Goal: Information Seeking & Learning: Learn about a topic

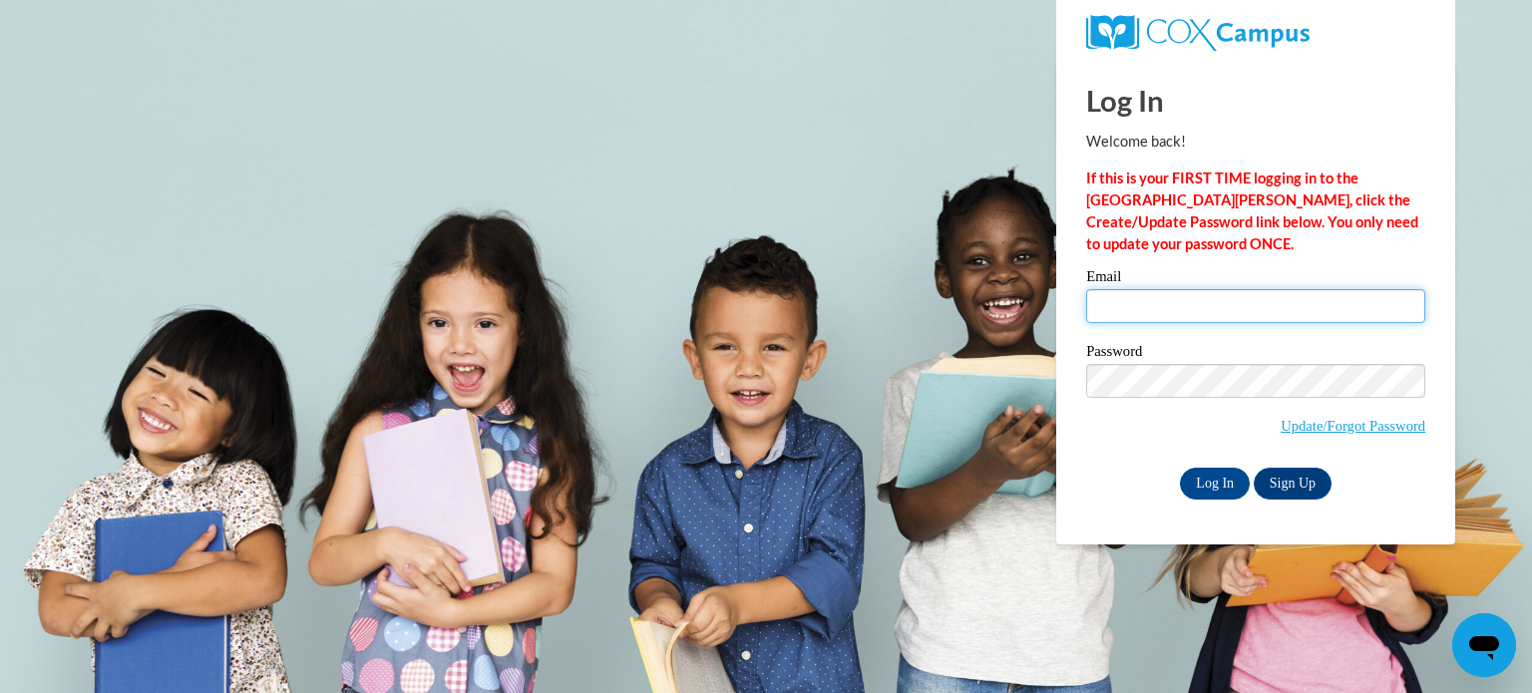
click at [1221, 304] on input "Email" at bounding box center [1255, 306] width 339 height 34
type input "liznason88@gmail.com"
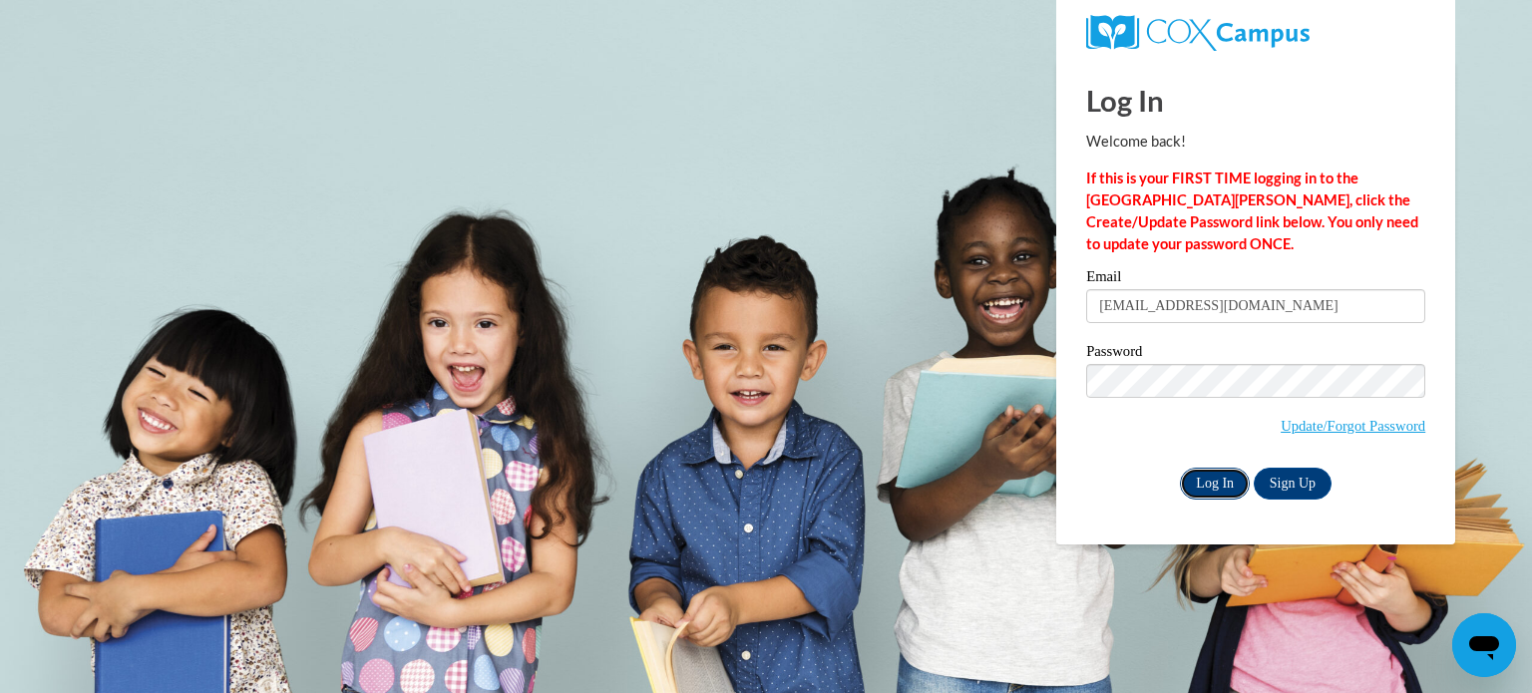
click at [1220, 479] on input "Log In" at bounding box center [1215, 484] width 70 height 32
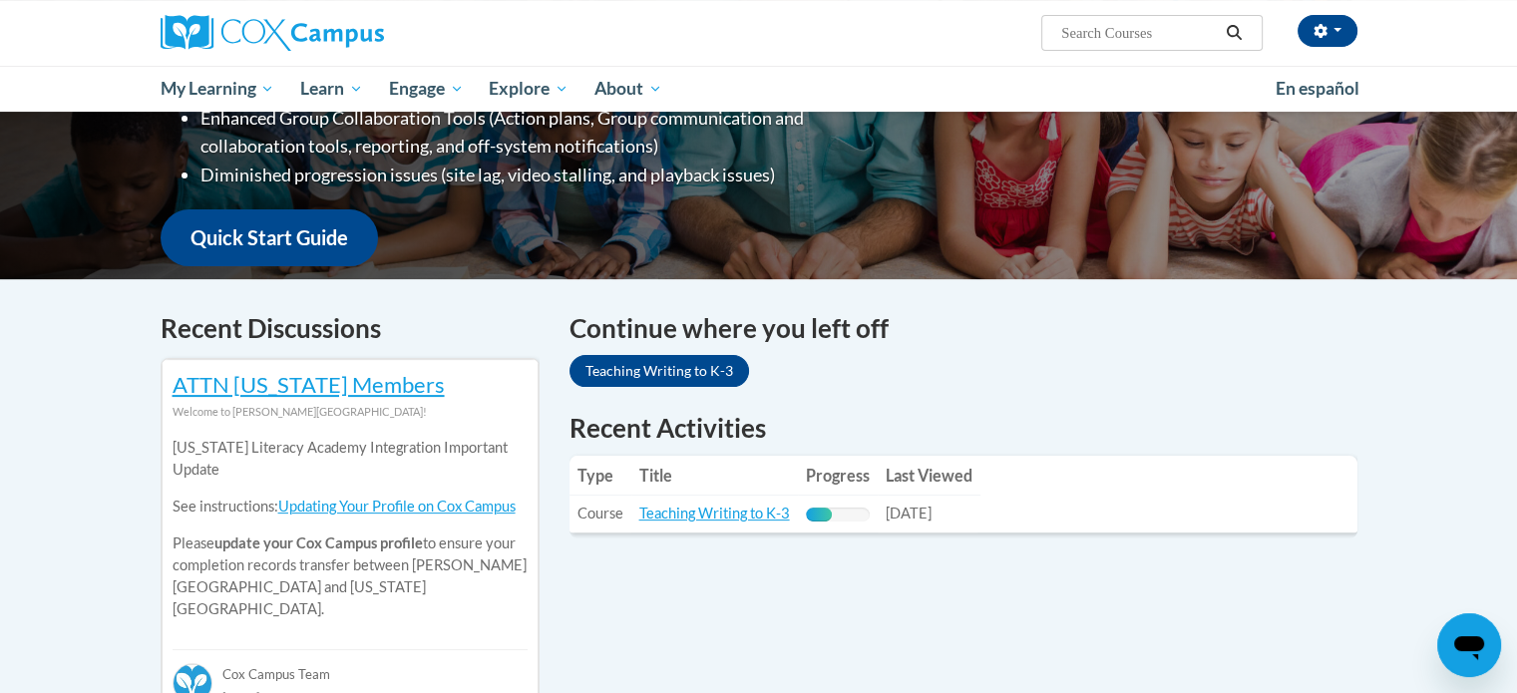
scroll to position [419, 0]
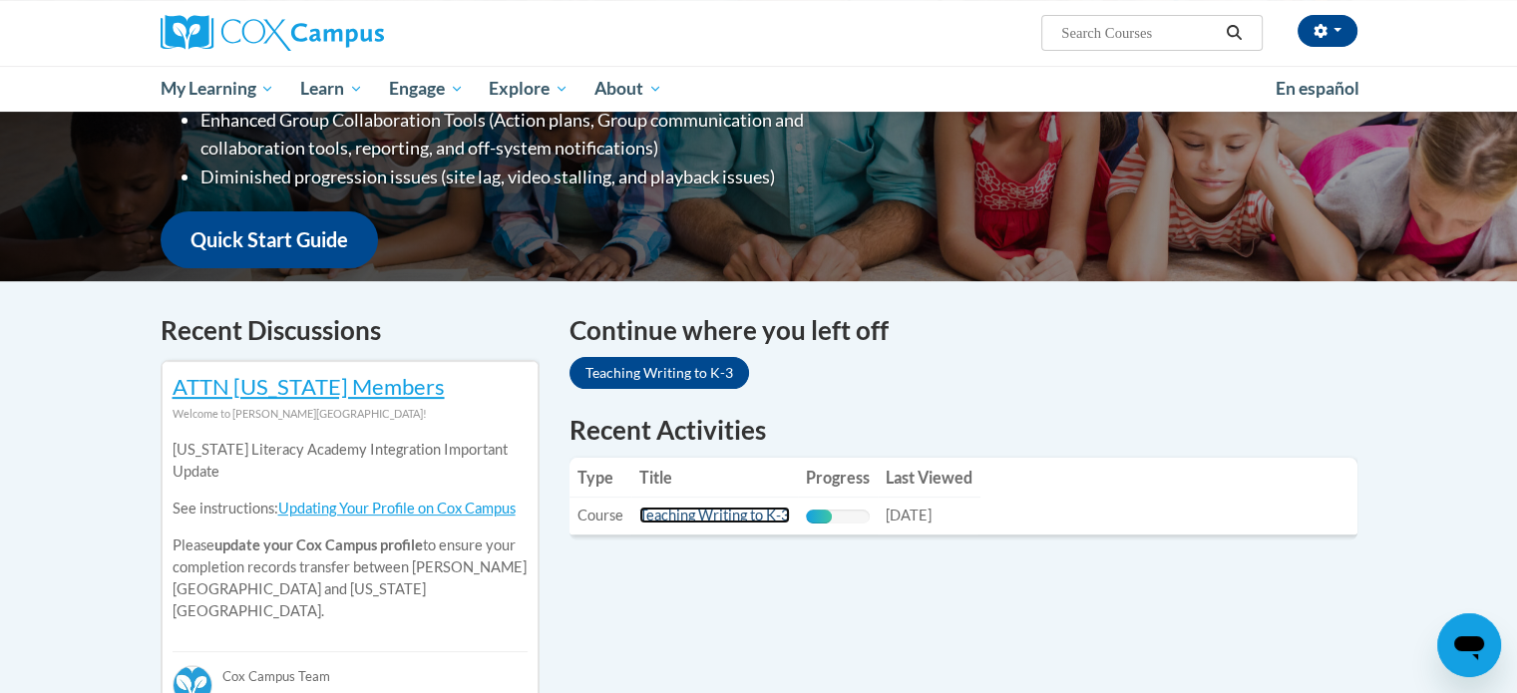
click at [711, 517] on link "Teaching Writing to K-3" at bounding box center [714, 515] width 151 height 17
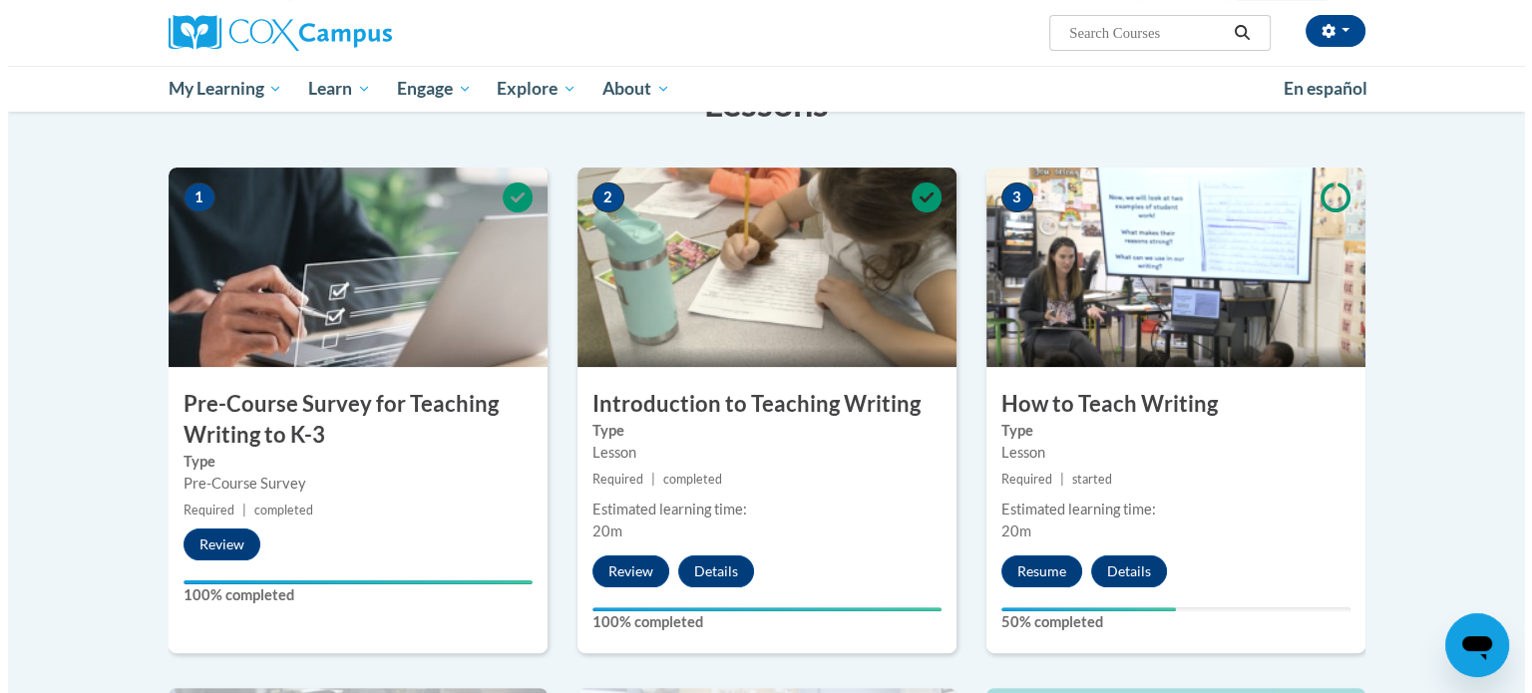
scroll to position [354, 0]
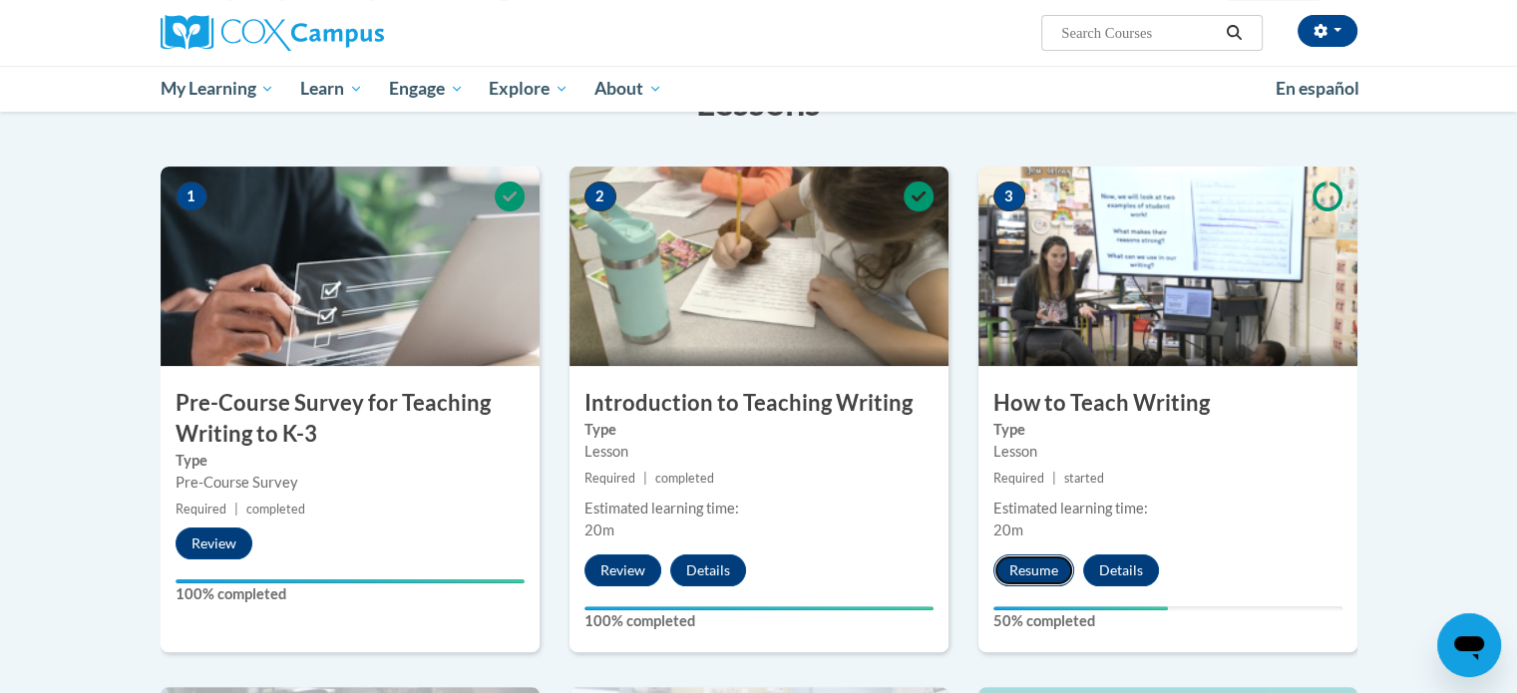
click at [1012, 565] on button "Resume" at bounding box center [1033, 570] width 81 height 32
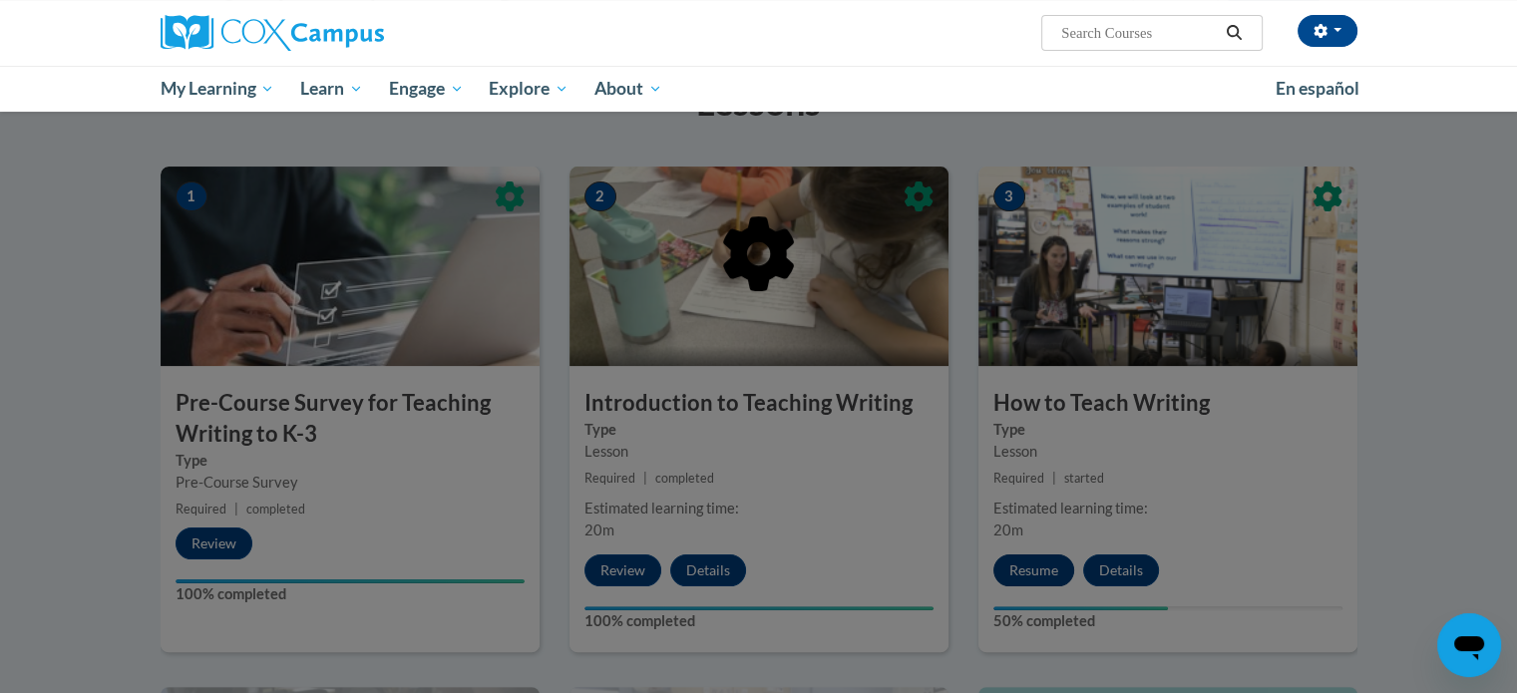
scroll to position [383, 0]
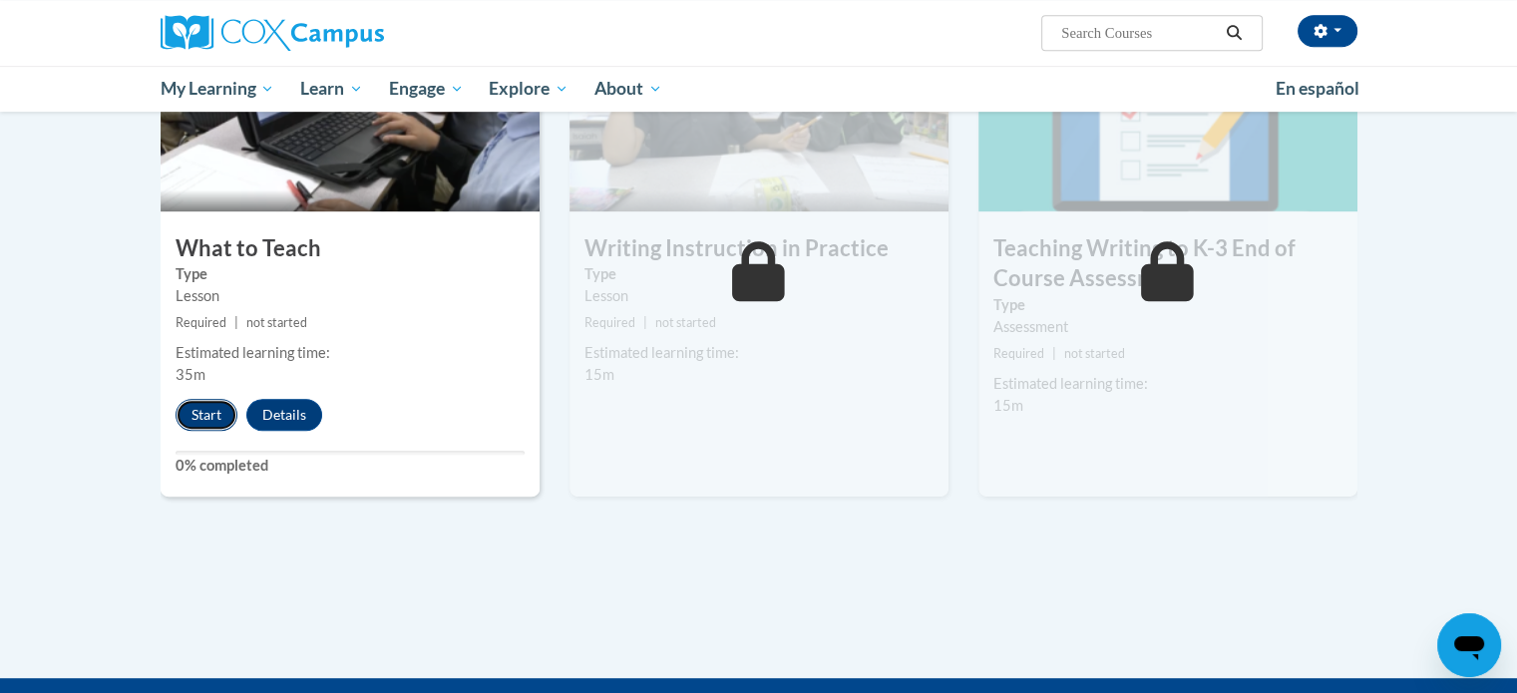
click at [187, 406] on button "Start" at bounding box center [207, 415] width 62 height 32
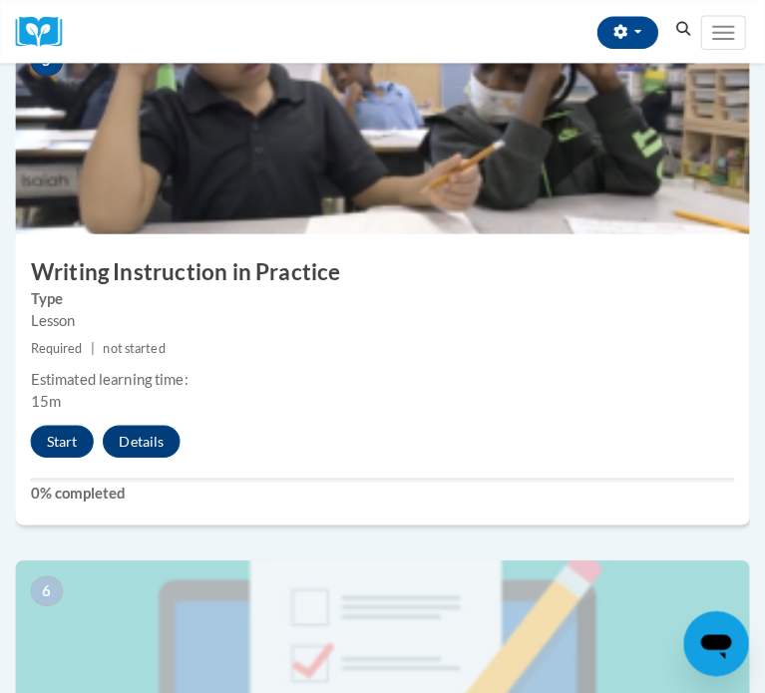
scroll to position [2539, 0]
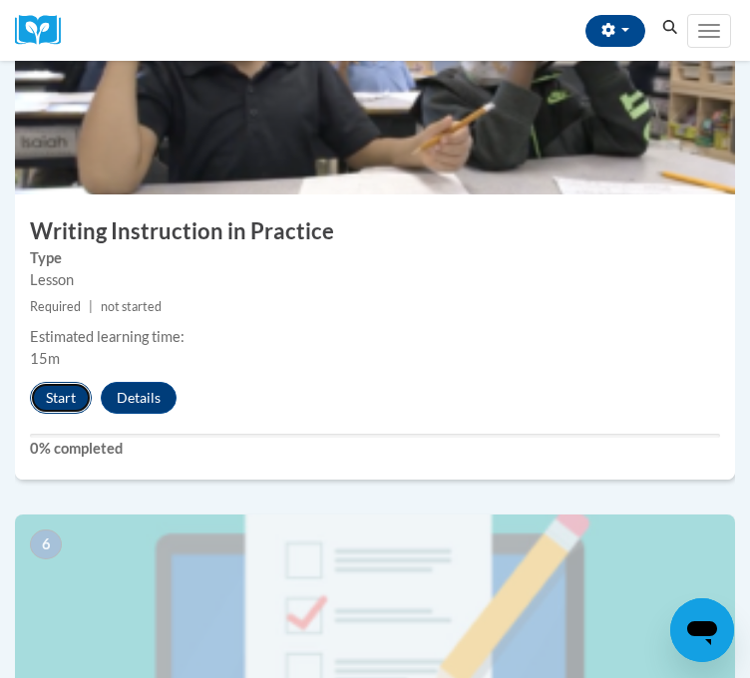
click at [61, 414] on button "Start" at bounding box center [61, 398] width 62 height 32
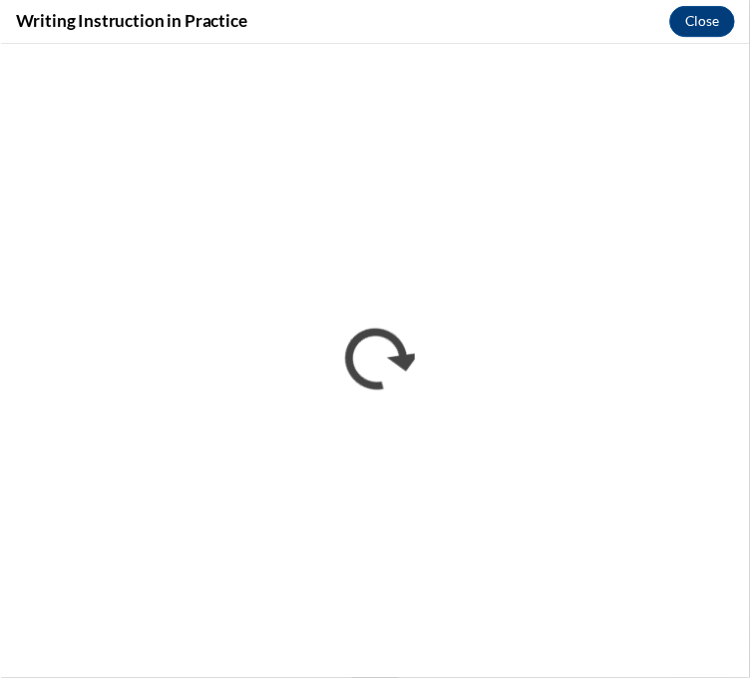
scroll to position [1340, 0]
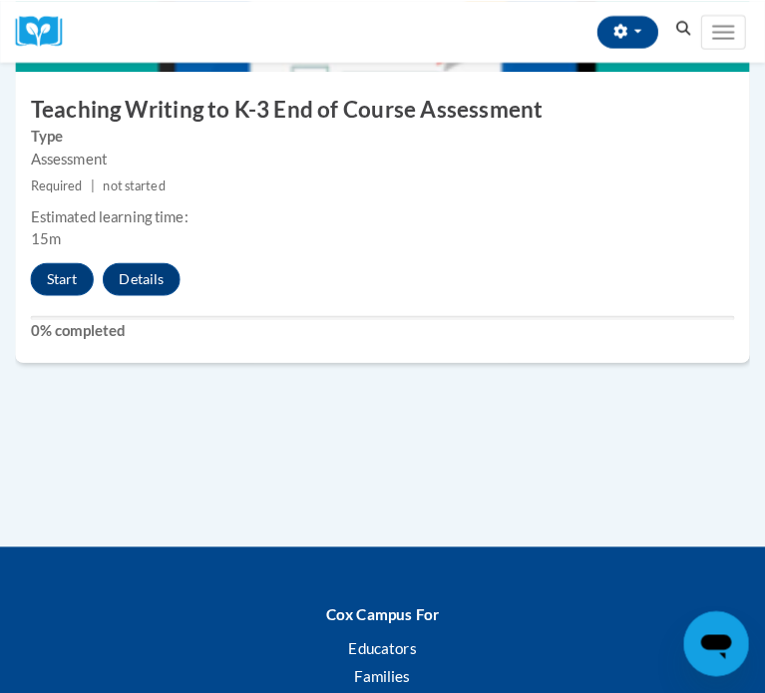
scroll to position [2992, 0]
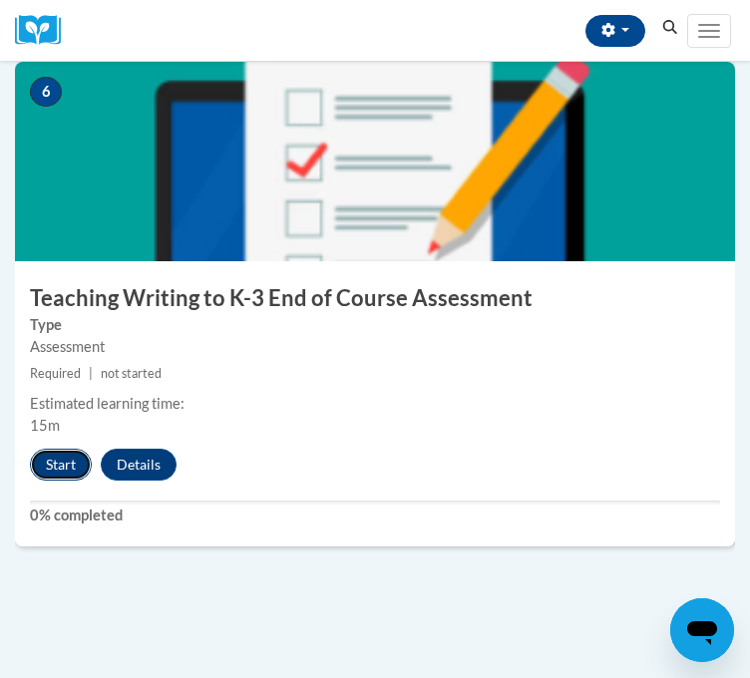
click at [71, 481] on button "Start" at bounding box center [61, 465] width 62 height 32
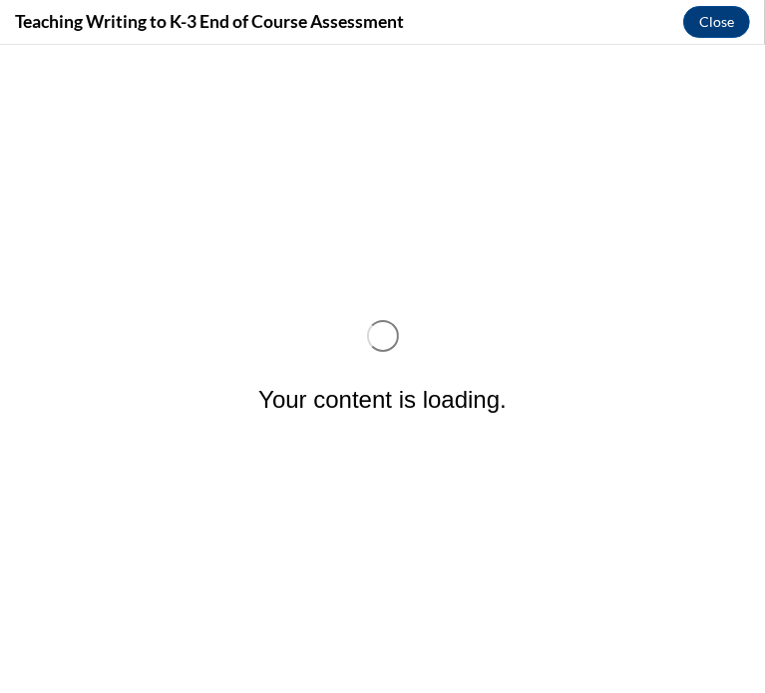
scroll to position [0, 0]
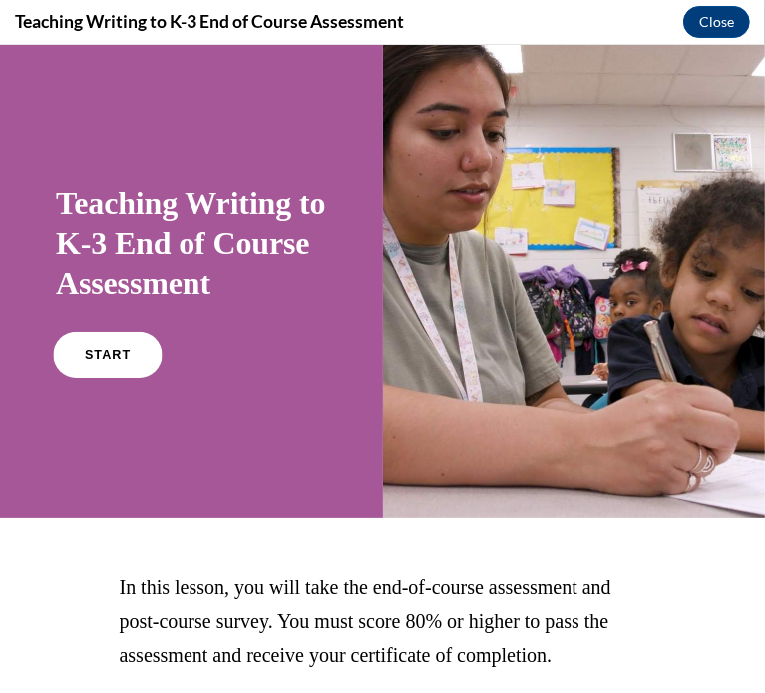
click at [97, 362] on span "START" at bounding box center [108, 354] width 46 height 15
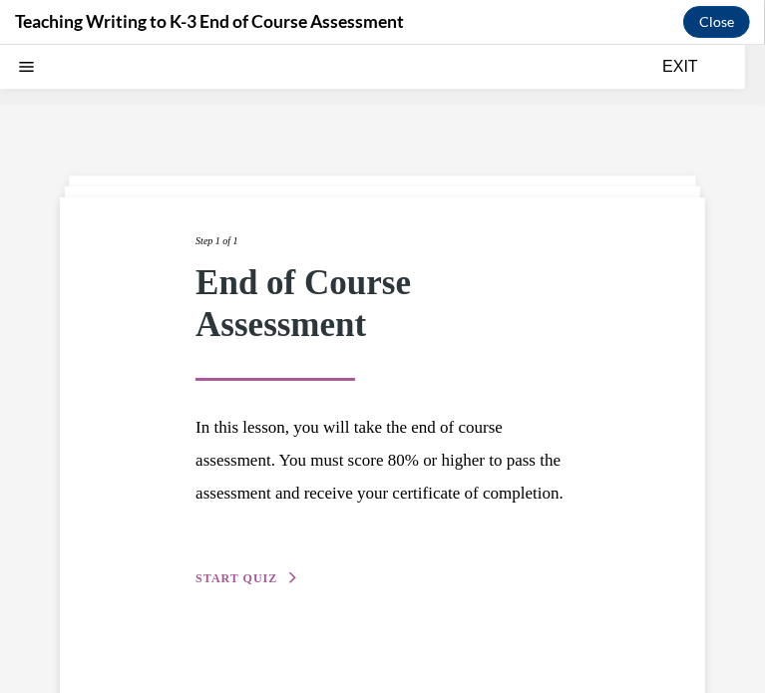
scroll to position [62, 0]
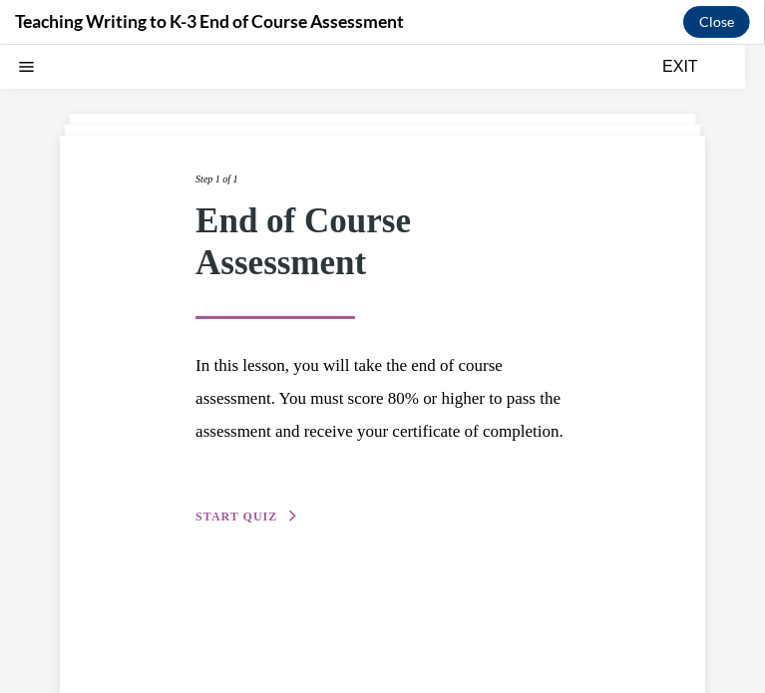
click at [246, 527] on div "Step 1 of 1 End of Course Assessment In this lesson, you will take the end of c…" at bounding box center [383, 348] width 404 height 357
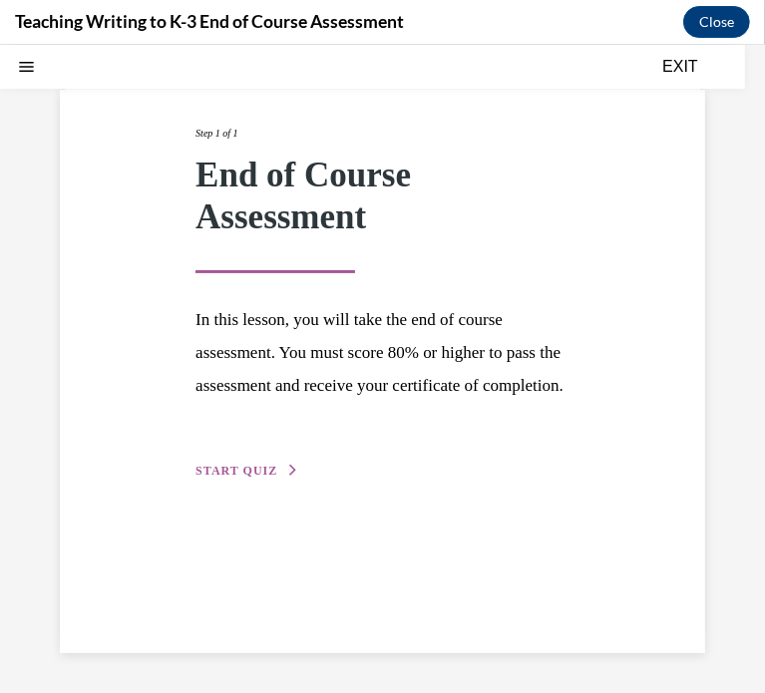
click at [243, 477] on span "START QUIZ" at bounding box center [236, 470] width 82 height 14
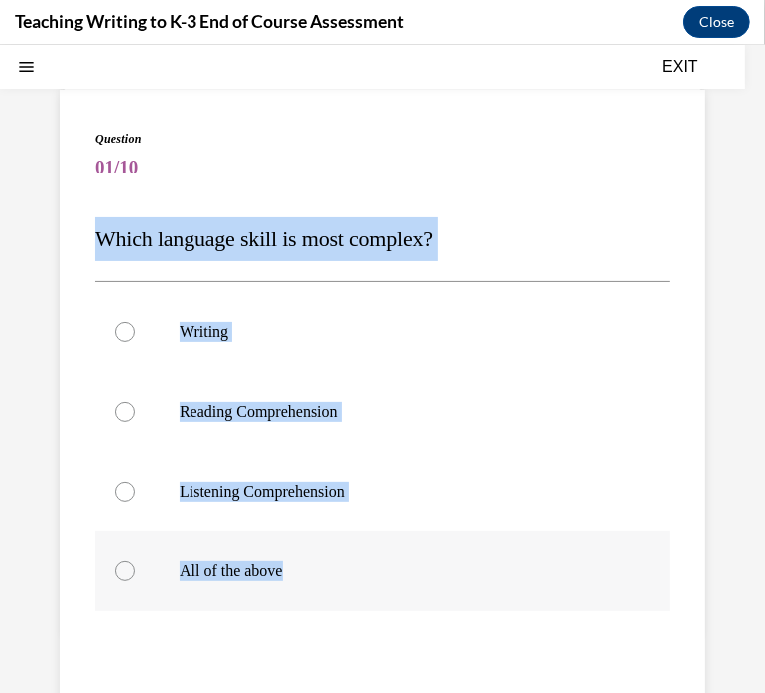
drag, startPoint x: 89, startPoint y: 238, endPoint x: 335, endPoint y: 604, distance: 441.2
click at [335, 604] on div "Question 01/10 Which language skill is most complex? Writing Reading Comprehens…" at bounding box center [382, 478] width 645 height 779
copy div "Which language skill is most complex? Writing Reading Comprehension Listening C…"
click at [125, 560] on div at bounding box center [125, 570] width 20 height 20
click at [125, 560] on input "All of the above" at bounding box center [125, 570] width 20 height 20
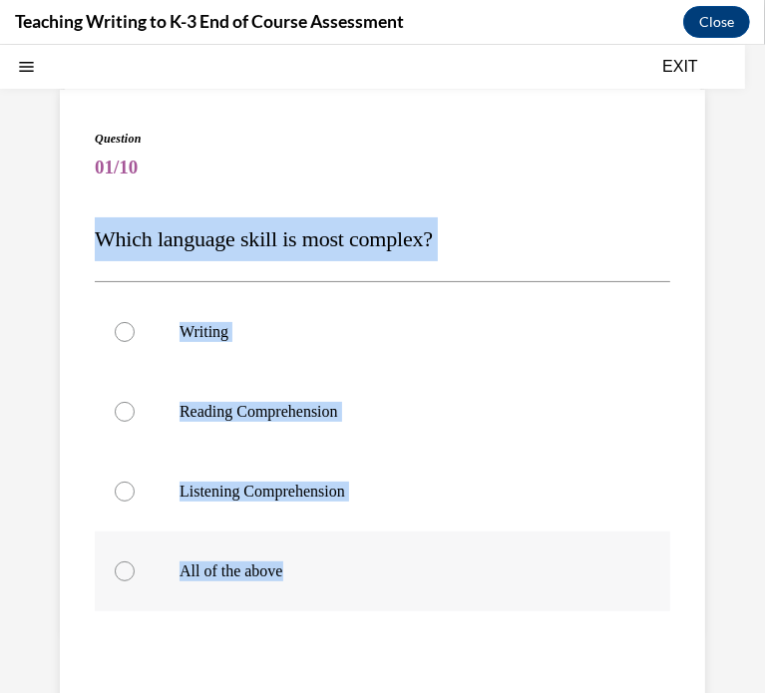
radio input "true"
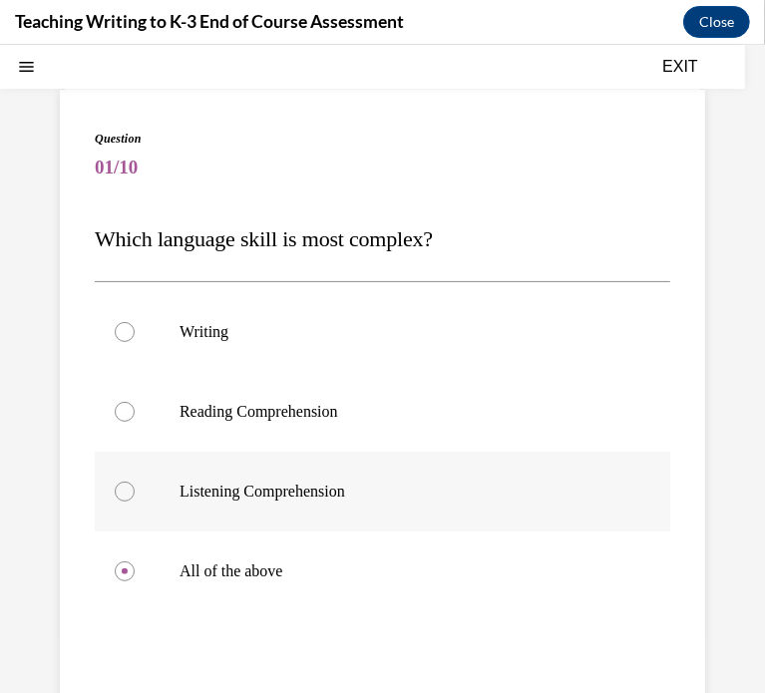
scroll to position [322, 0]
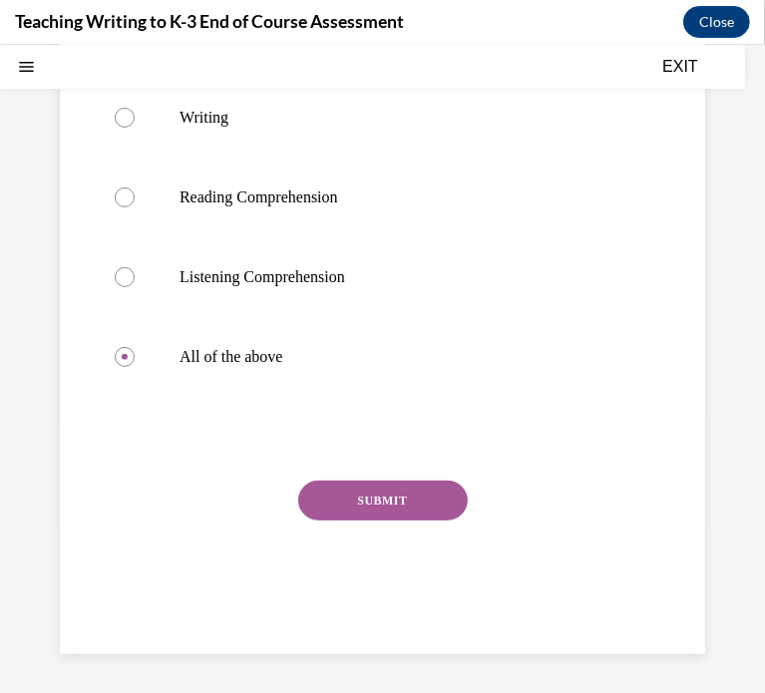
click at [376, 497] on button "SUBMIT" at bounding box center [383, 500] width 170 height 40
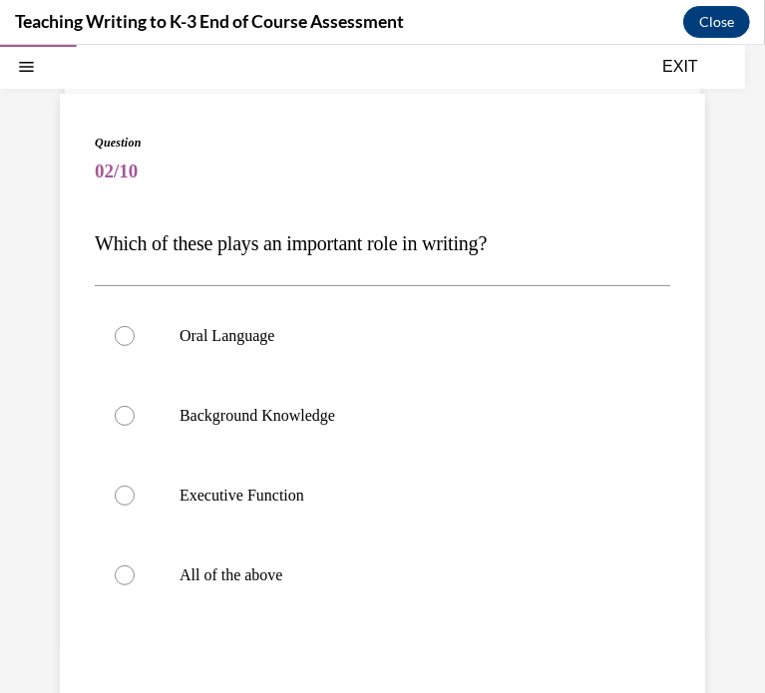
scroll to position [106, 0]
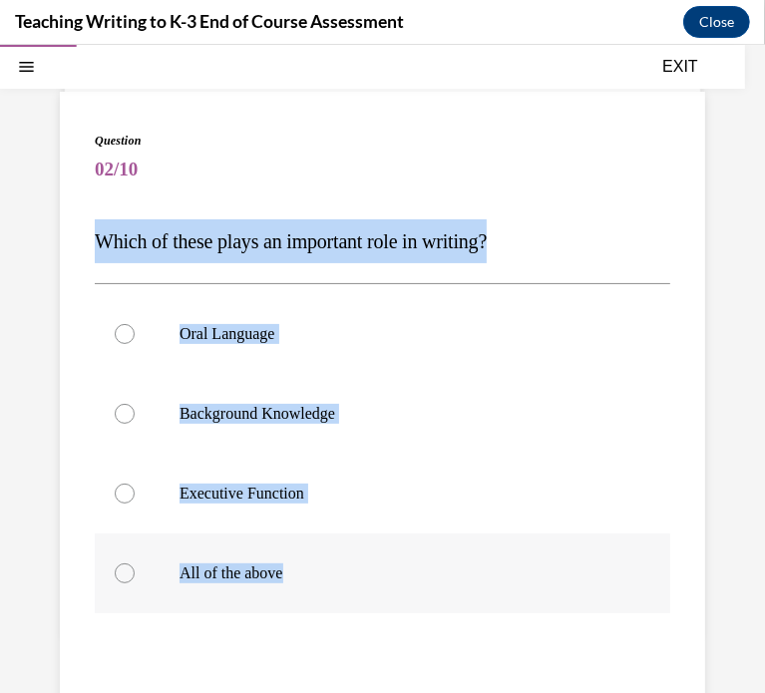
drag, startPoint x: 94, startPoint y: 238, endPoint x: 406, endPoint y: 588, distance: 469.0
click at [406, 588] on div "Question 02/10 Which of these plays an important role in writing? Oral Language…" at bounding box center [382, 495] width 575 height 729
copy div "Which of these plays an important role in writing? Oral Language Background Kno…"
click at [129, 564] on div at bounding box center [125, 572] width 20 height 20
click at [129, 564] on input "All of the above" at bounding box center [125, 572] width 20 height 20
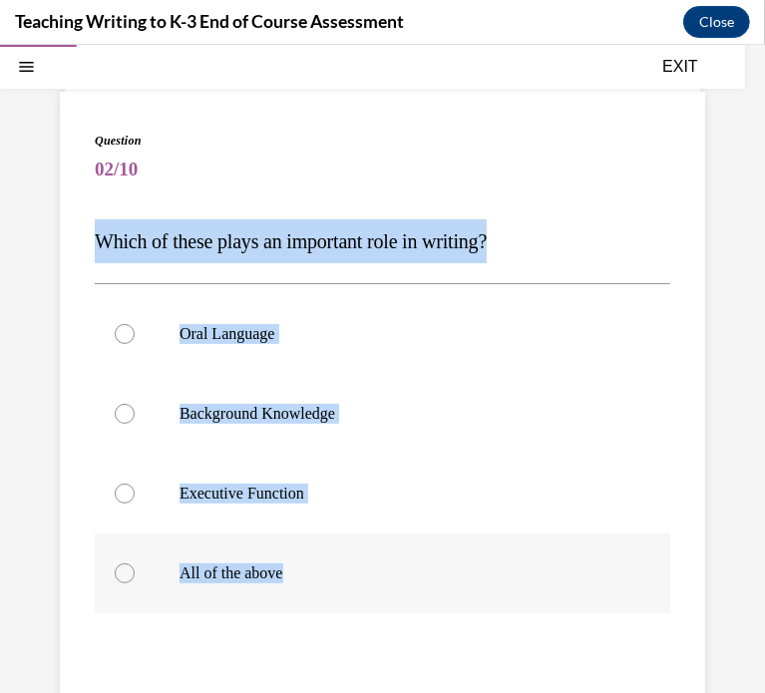
radio input "true"
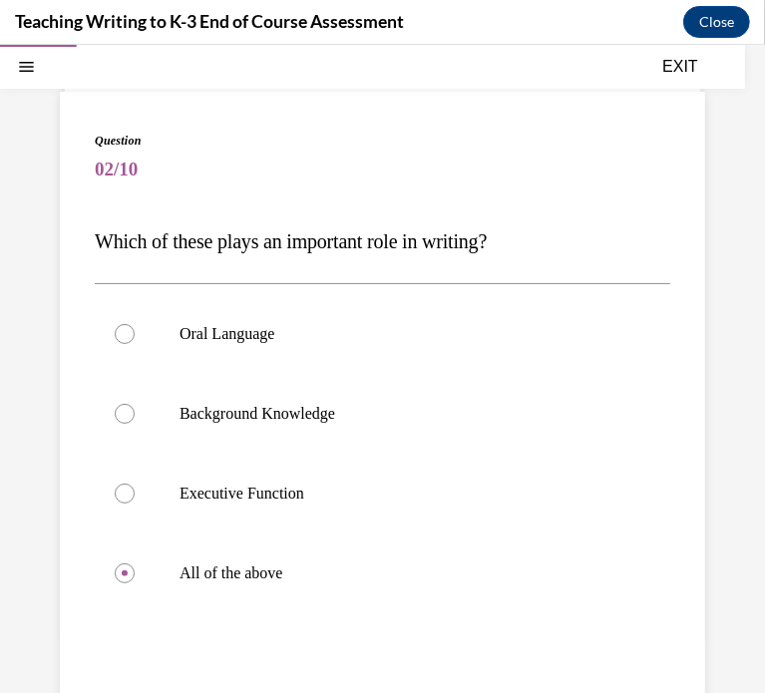
scroll to position [322, 0]
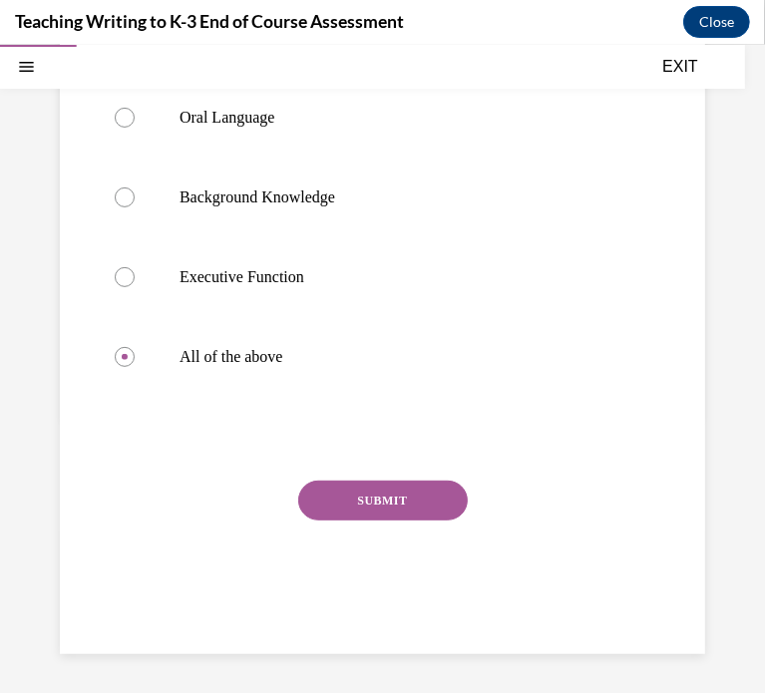
click at [359, 526] on div "SUBMIT" at bounding box center [382, 530] width 575 height 100
click at [366, 494] on button "SUBMIT" at bounding box center [383, 500] width 170 height 40
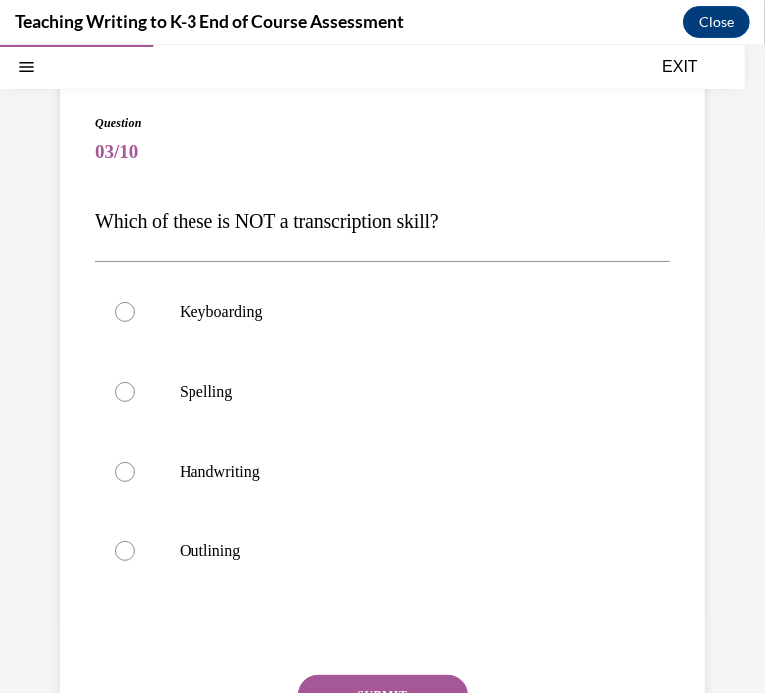
scroll to position [124, 0]
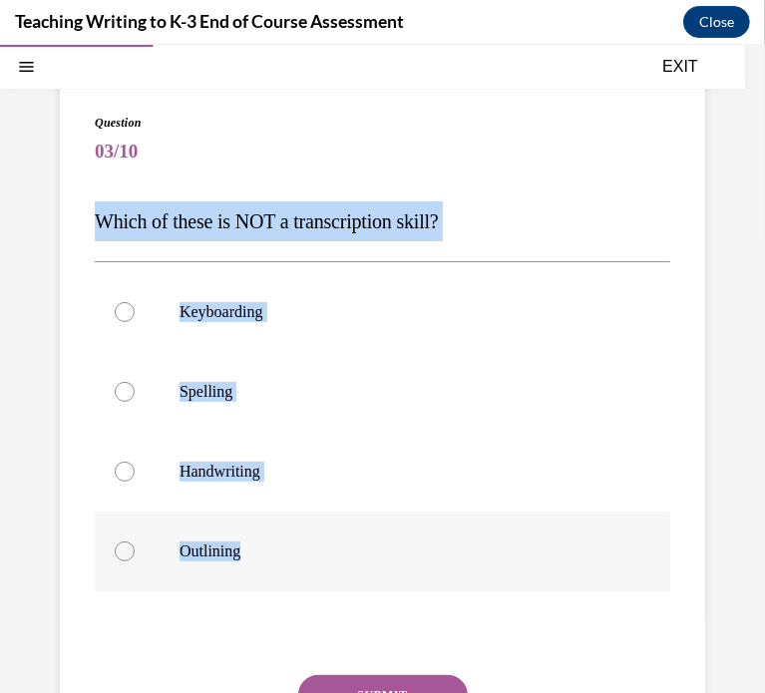
drag, startPoint x: 94, startPoint y: 216, endPoint x: 318, endPoint y: 545, distance: 398.3
click at [318, 545] on div "Question 03/10 Which of these is NOT a transcription skill? Keyboarding Spellin…" at bounding box center [382, 475] width 575 height 725
copy div "Which of these is NOT a transcription skill? Keyboarding Spelling Handwriting O…"
click at [131, 546] on div at bounding box center [125, 551] width 20 height 20
click at [131, 546] on input "Outlining" at bounding box center [125, 551] width 20 height 20
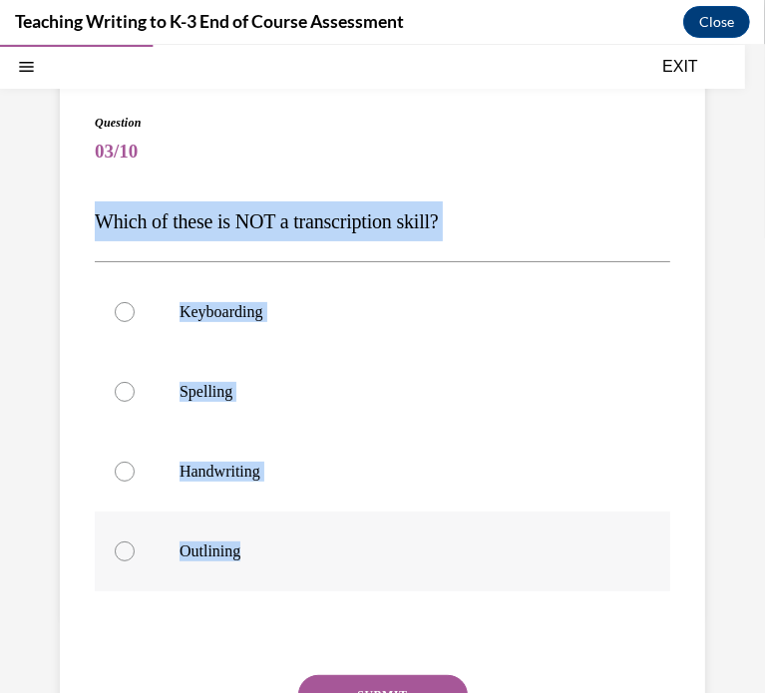
radio input "true"
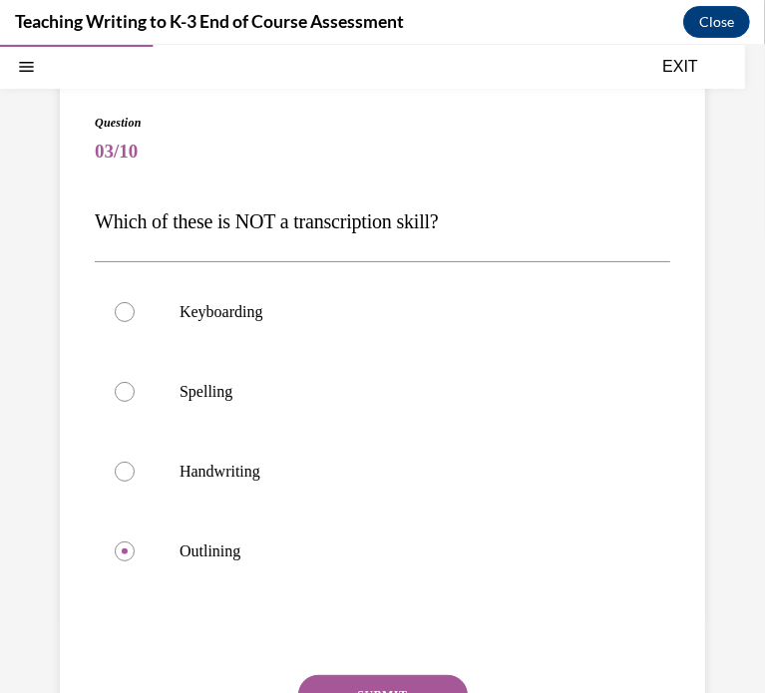
scroll to position [231, 0]
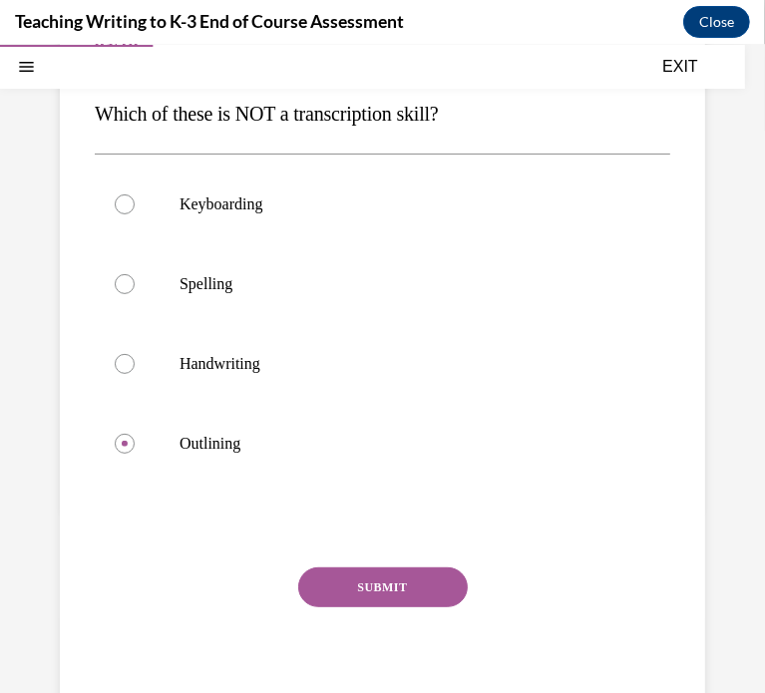
click at [343, 578] on button "SUBMIT" at bounding box center [383, 586] width 170 height 40
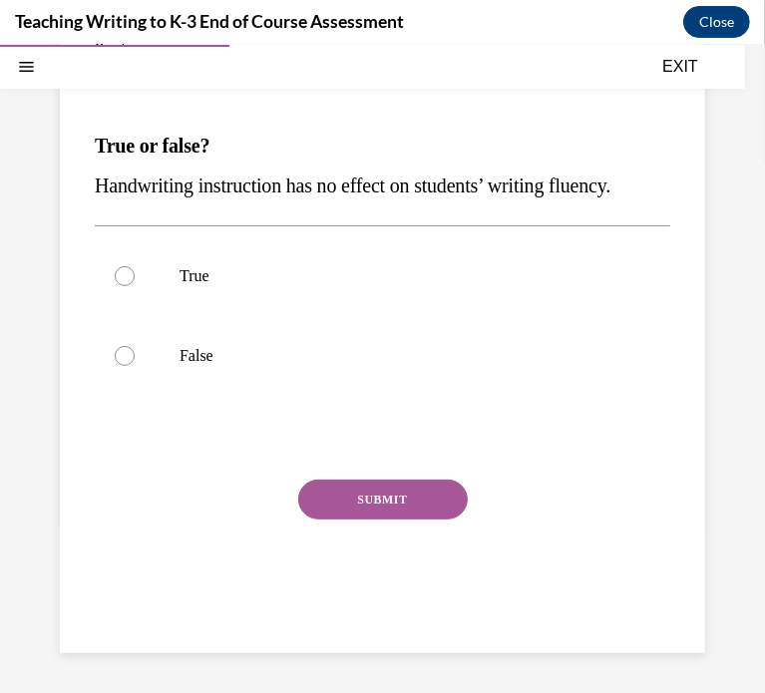
scroll to position [182, 0]
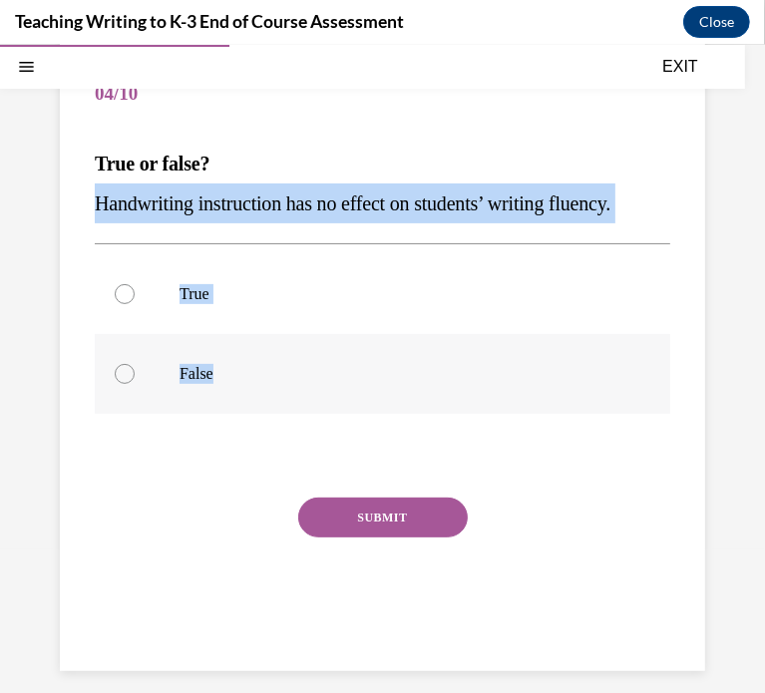
drag, startPoint x: 91, startPoint y: 194, endPoint x: 262, endPoint y: 427, distance: 288.8
click at [262, 427] on div "Question 04/10 True or false? Handwriting instruction has no effect on students…" at bounding box center [382, 342] width 645 height 655
copy div "Handwriting instruction has no effect on students’ writing fluency. True False"
click at [125, 383] on div at bounding box center [125, 373] width 20 height 20
click at [125, 383] on input "False" at bounding box center [125, 373] width 20 height 20
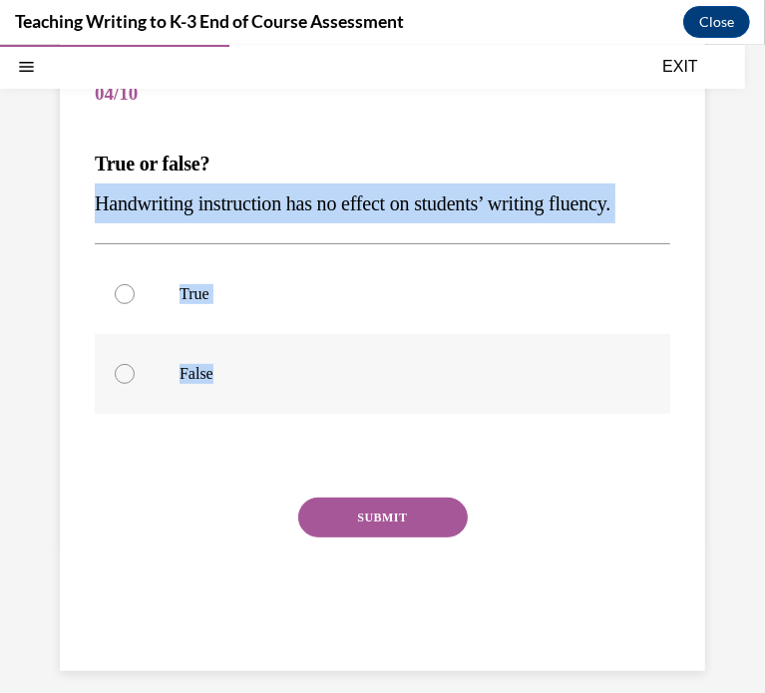
radio input "true"
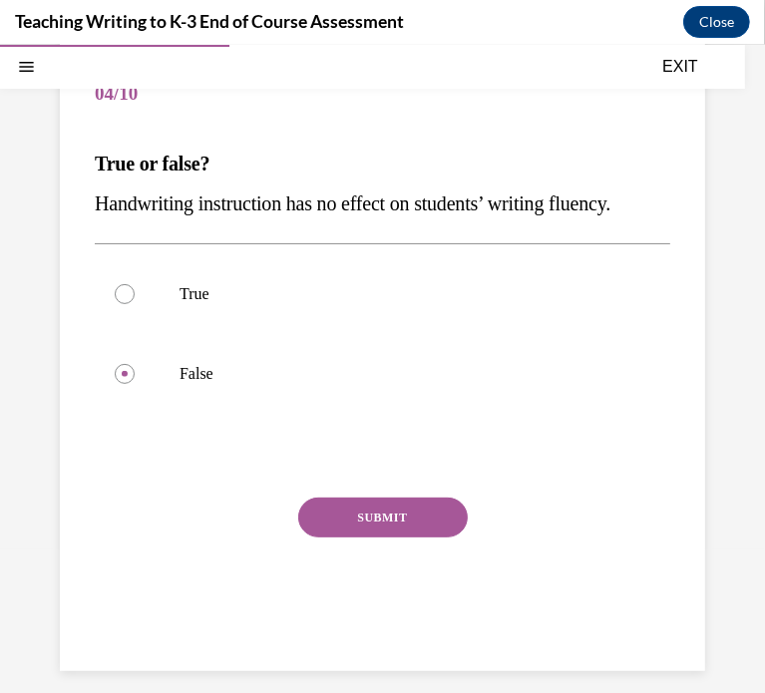
click at [341, 537] on button "SUBMIT" at bounding box center [383, 517] width 170 height 40
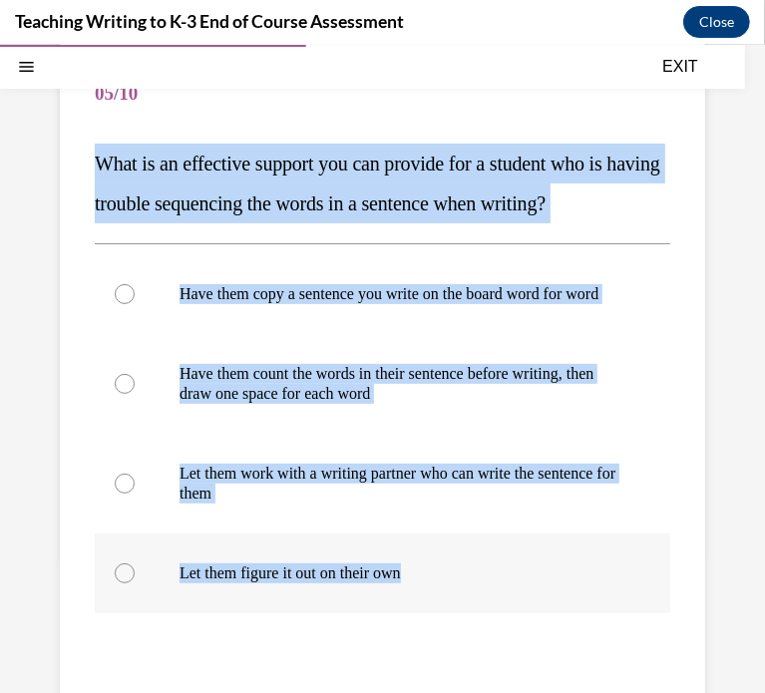
drag, startPoint x: 94, startPoint y: 164, endPoint x: 460, endPoint y: 637, distance: 598.6
click at [460, 637] on div "Question 05/10 What is an effective support you can provide for a student who i…" at bounding box center [382, 457] width 575 height 805
copy div "What is an effective support you can provide for a student who is having troubl…"
click at [125, 393] on div at bounding box center [125, 383] width 20 height 20
click at [125, 393] on input "Have them count the words in their sentence before writing, then draw one space…" at bounding box center [125, 383] width 20 height 20
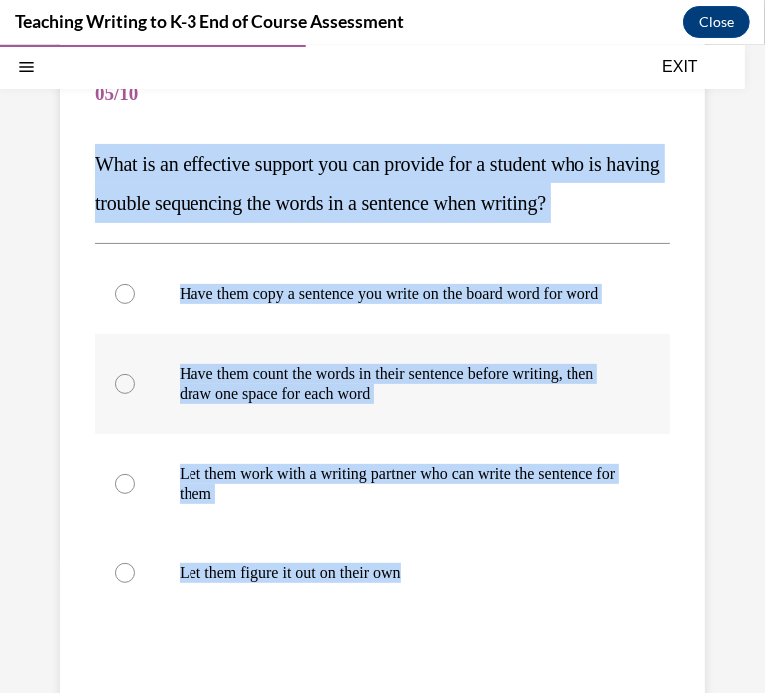
radio input "true"
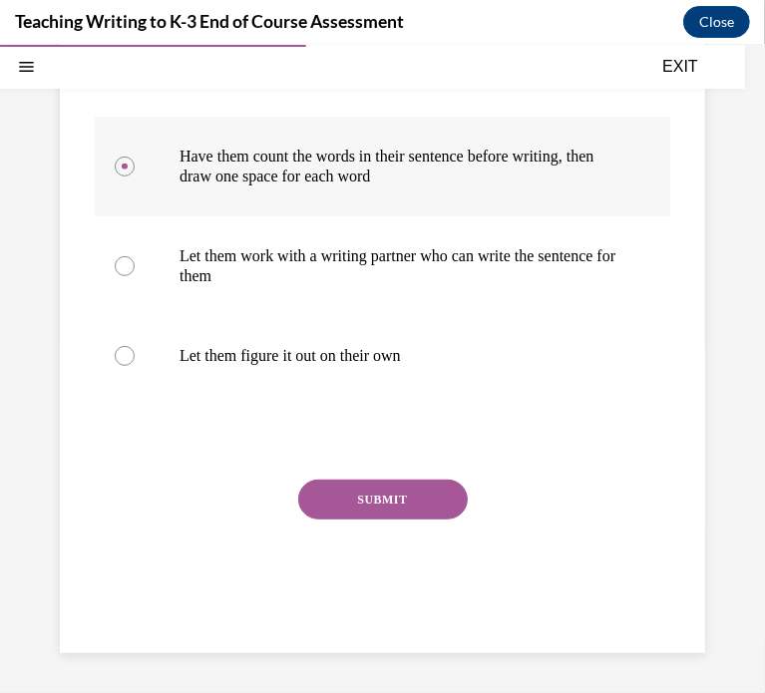
scroll to position [458, 0]
click at [348, 480] on button "SUBMIT" at bounding box center [383, 499] width 170 height 40
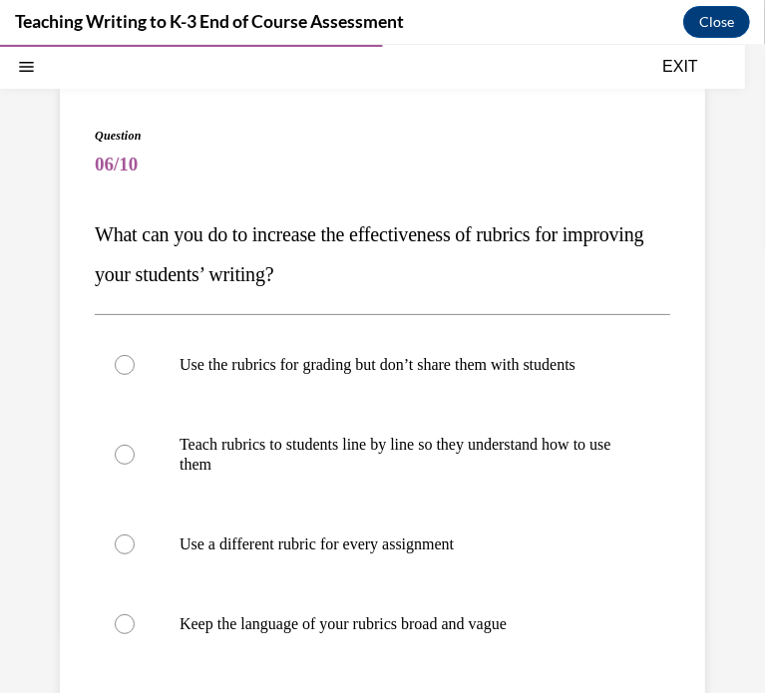
scroll to position [112, 0]
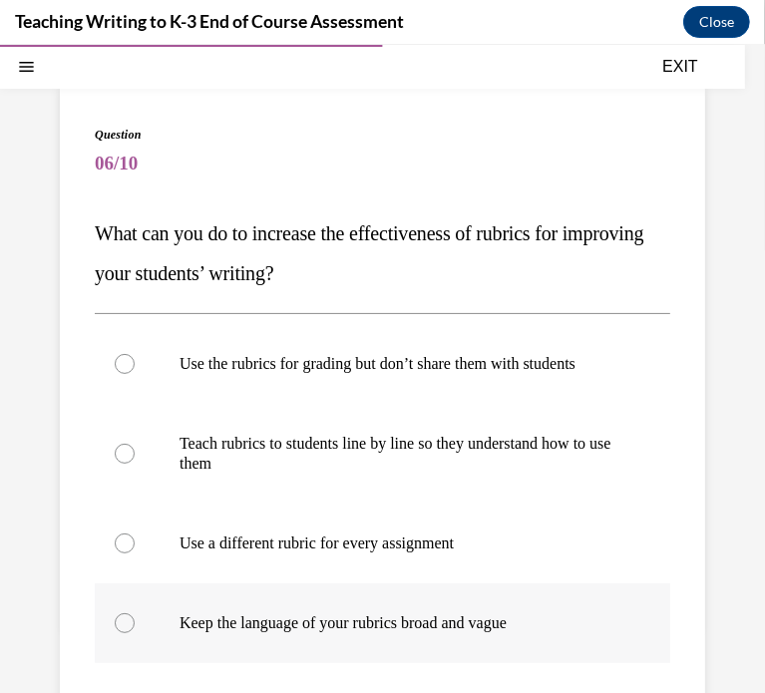
drag, startPoint x: 95, startPoint y: 220, endPoint x: 595, endPoint y: 651, distance: 660.5
click at [595, 651] on div "Question 06/10 What can you do to increase the effectiveness of rubrics for imp…" at bounding box center [382, 517] width 575 height 785
copy div "What can you do to increase the effectiveness of rubrics for improving your stu…"
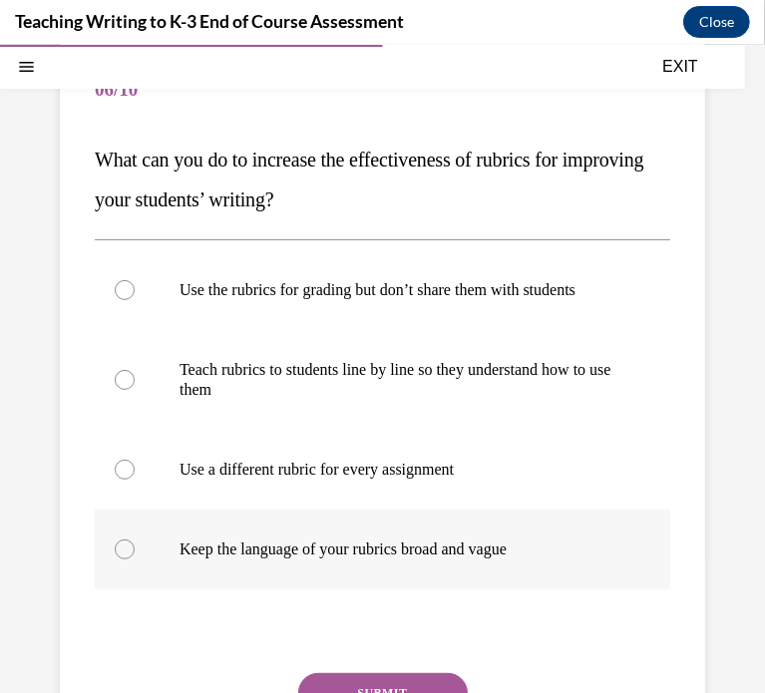
scroll to position [186, 0]
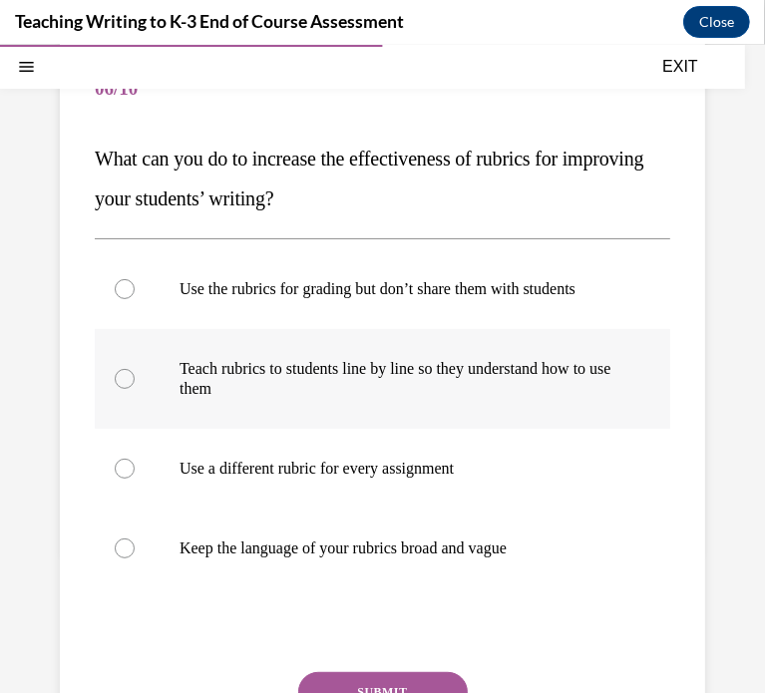
click at [130, 386] on label "Teach rubrics to students line by line so they understand how to use them" at bounding box center [382, 378] width 575 height 100
click at [130, 386] on input "Teach rubrics to students line by line so they understand how to use them" at bounding box center [125, 378] width 20 height 20
radio input "true"
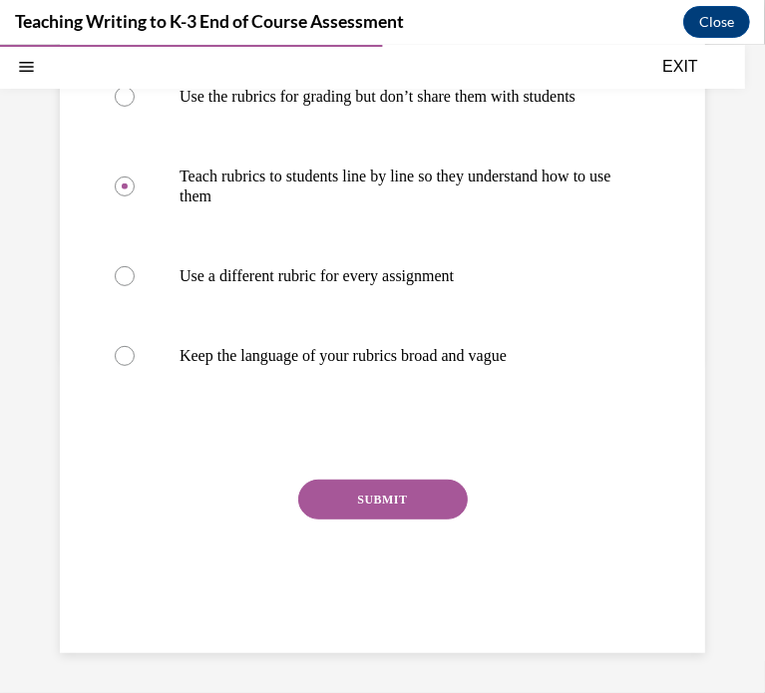
click at [326, 486] on button "SUBMIT" at bounding box center [383, 499] width 170 height 40
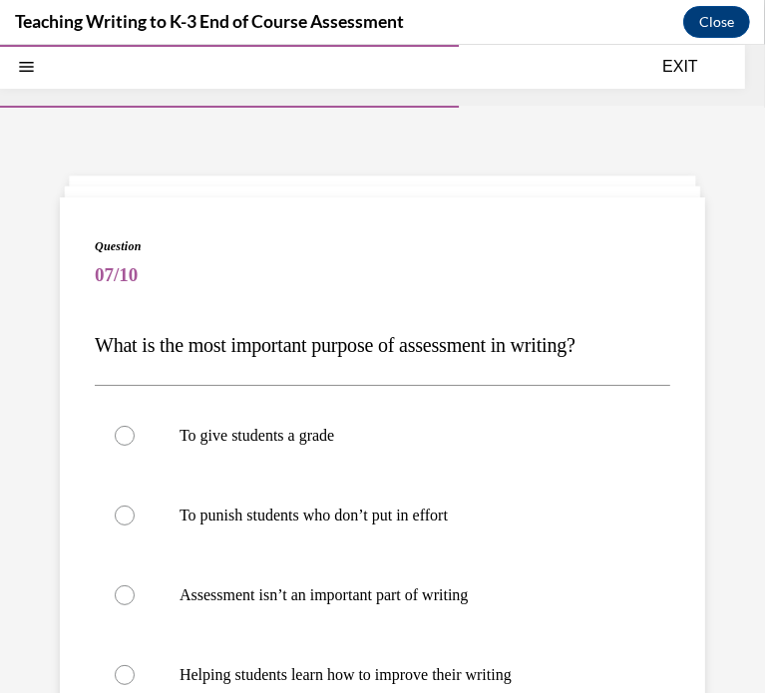
scroll to position [124, 0]
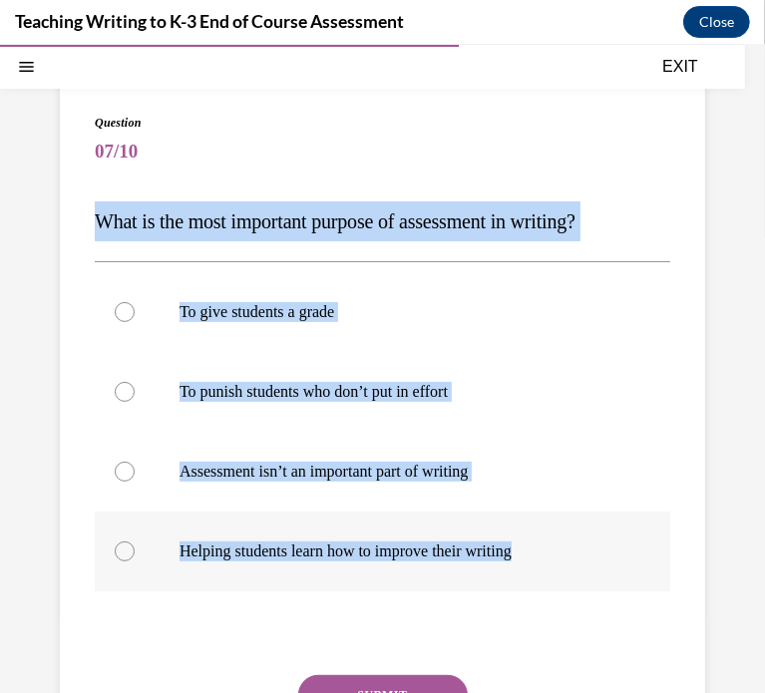
drag, startPoint x: 85, startPoint y: 213, endPoint x: 626, endPoint y: 555, distance: 640.5
click at [626, 555] on div "Question 07/10 What is the most important purpose of assessment in writing? To …" at bounding box center [382, 460] width 645 height 775
copy div "What is the most important purpose of assessment in writing? To give students a…"
click at [122, 539] on label "Helping students learn how to improve their writing" at bounding box center [382, 551] width 575 height 80
click at [122, 541] on input "Helping students learn how to improve their writing" at bounding box center [125, 551] width 20 height 20
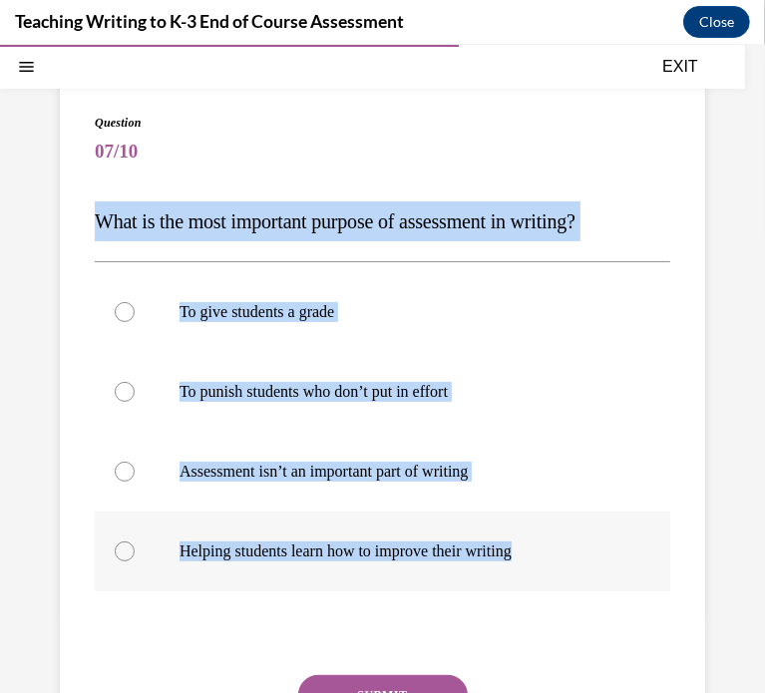
radio input "true"
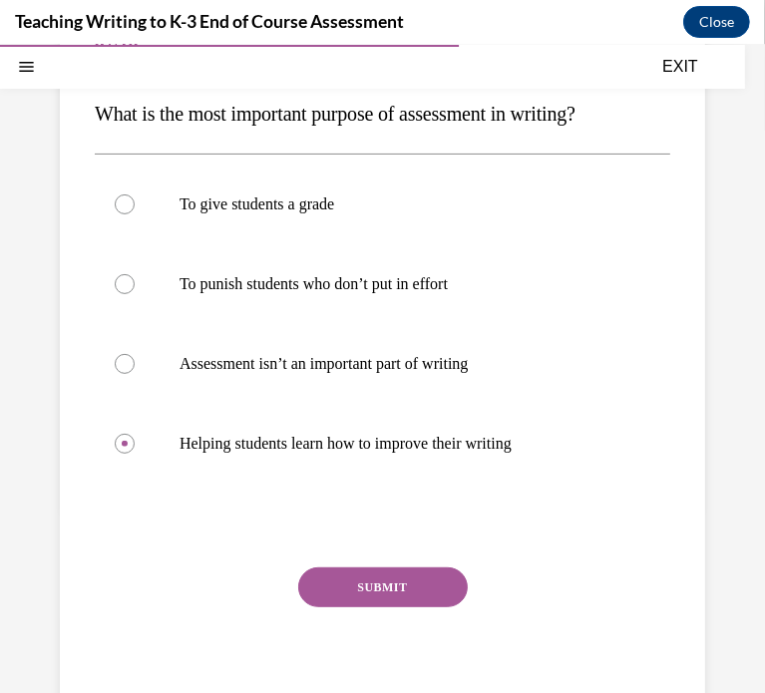
click at [360, 573] on button "SUBMIT" at bounding box center [383, 586] width 170 height 40
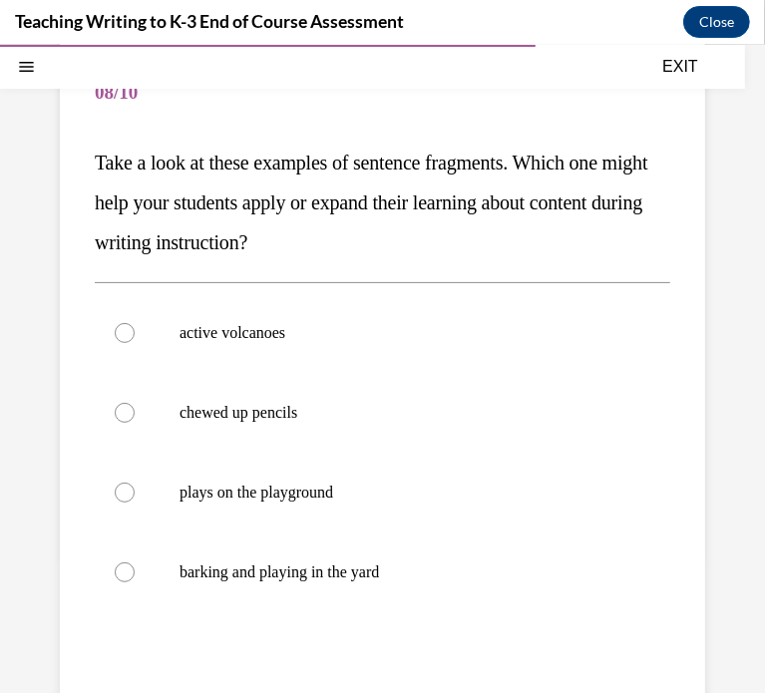
scroll to position [220, 0]
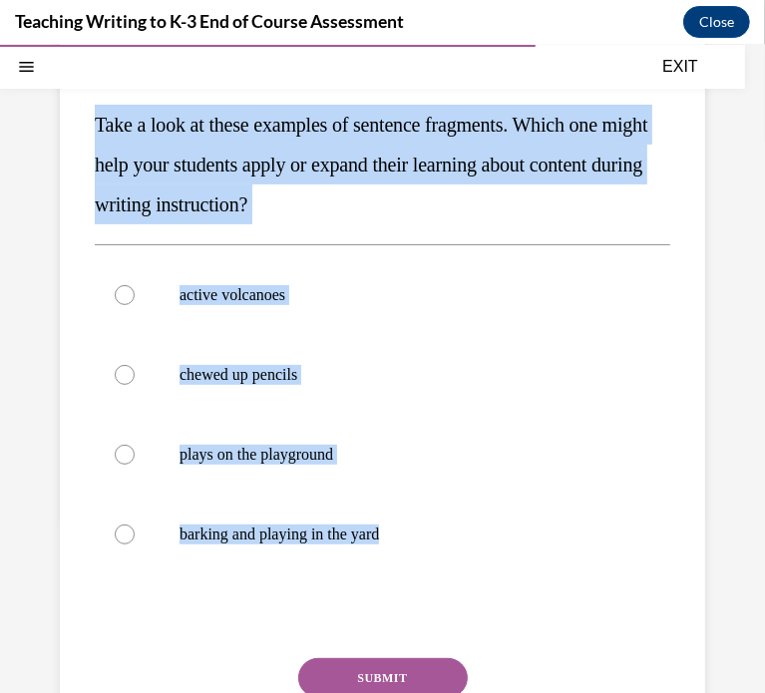
drag, startPoint x: 78, startPoint y: 114, endPoint x: 507, endPoint y: 600, distance: 648.6
click at [507, 600] on div "Question 08/10 Take a look at these examples of sentence fragments. Which one m…" at bounding box center [382, 403] width 645 height 855
copy div "Take a look at these examples of sentence fragments. Which one might help your …"
click at [119, 294] on div at bounding box center [125, 294] width 20 height 20
click at [119, 294] on input "active volcanoes" at bounding box center [125, 294] width 20 height 20
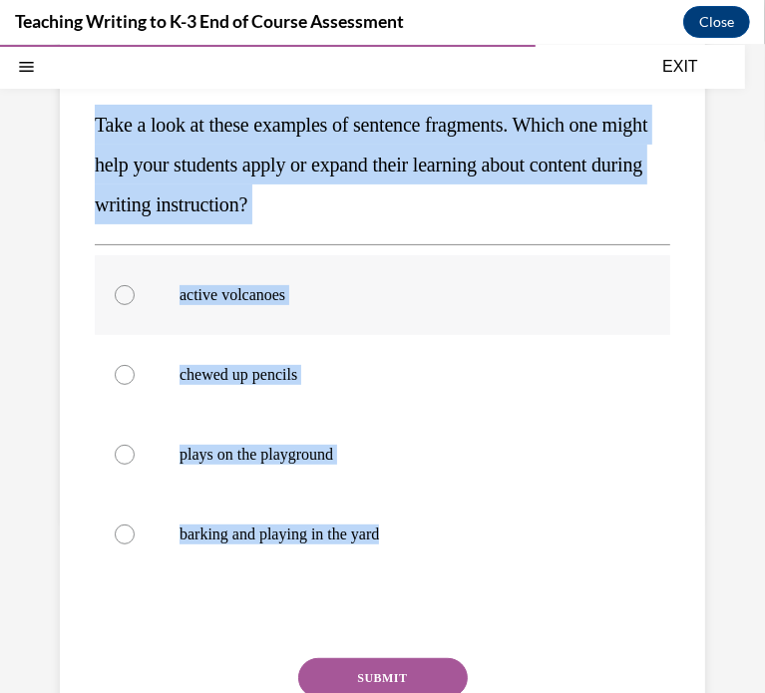
radio input "true"
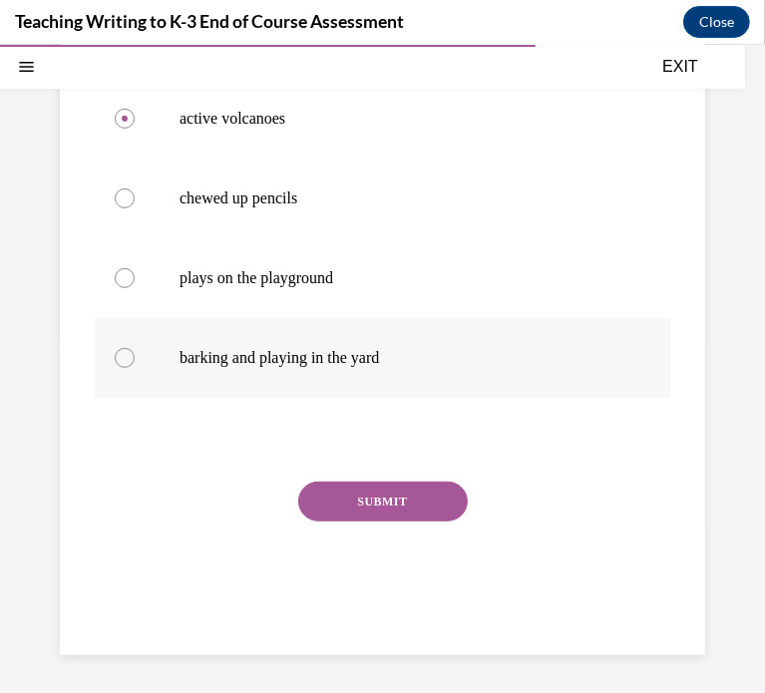
click at [411, 493] on button "SUBMIT" at bounding box center [383, 501] width 170 height 40
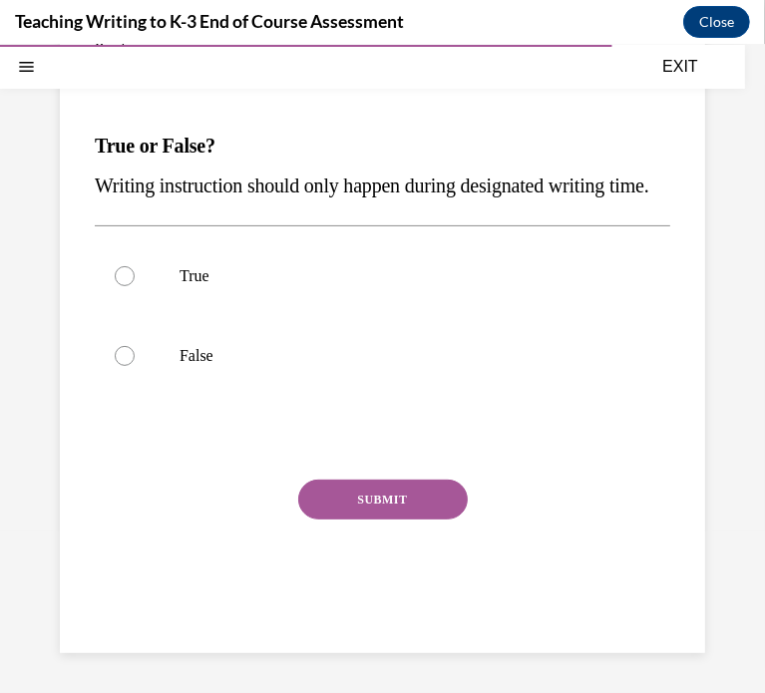
scroll to position [182, 0]
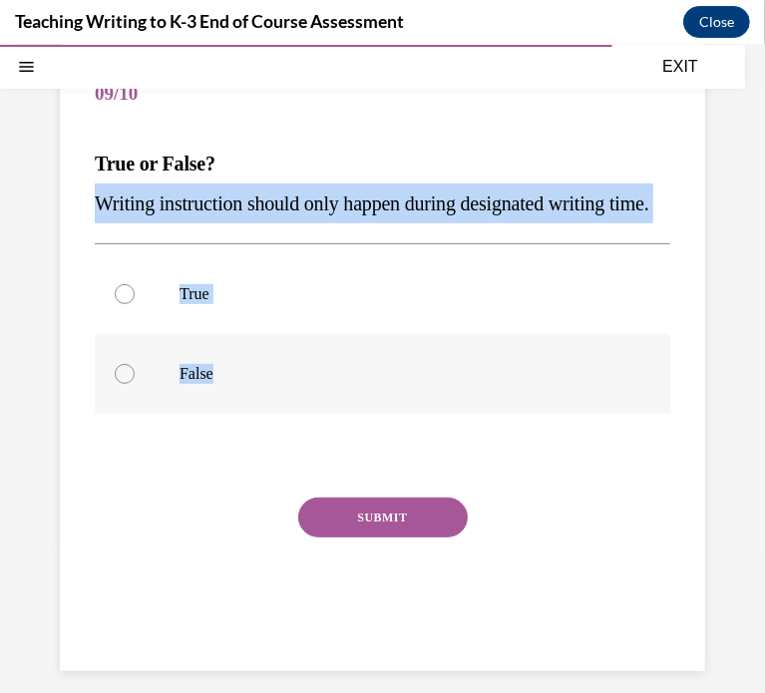
drag, startPoint x: 94, startPoint y: 195, endPoint x: 320, endPoint y: 431, distance: 326.6
click at [320, 431] on div "Question 09/10 True or False? Writing instruction should only happen during des…" at bounding box center [382, 357] width 575 height 605
copy div "Writing instruction should only happen during designated writing time. True Fal…"
click at [124, 383] on div at bounding box center [125, 373] width 20 height 20
click at [124, 383] on input "False" at bounding box center [125, 373] width 20 height 20
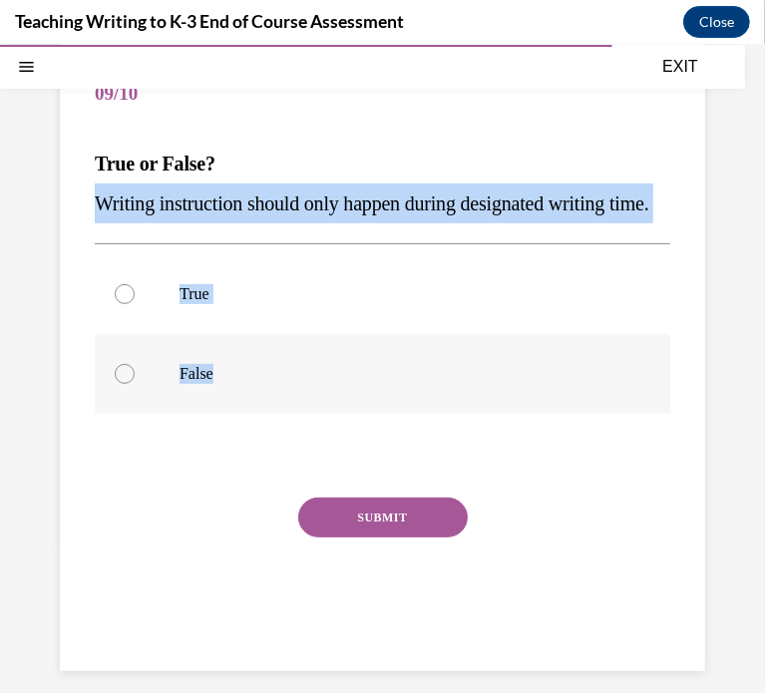
radio input "true"
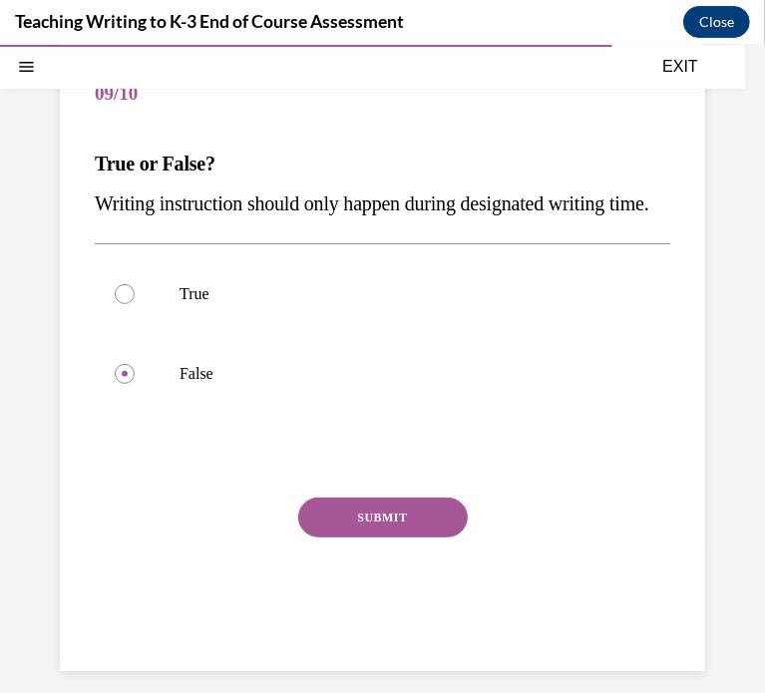
click at [315, 537] on button "SUBMIT" at bounding box center [383, 517] width 170 height 40
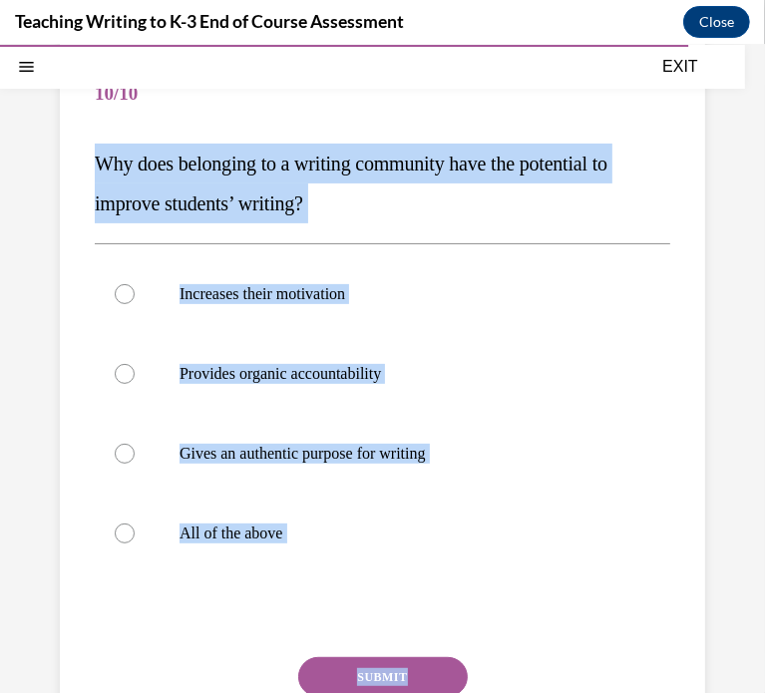
drag, startPoint x: 85, startPoint y: 160, endPoint x: 434, endPoint y: 655, distance: 606.2
click at [434, 655] on div "Question 10/10 Why does belonging to a writing community have the potential to …" at bounding box center [382, 422] width 645 height 815
copy div "Why does belonging to a writing community have the potential to improve student…"
click at [119, 525] on div at bounding box center [125, 533] width 20 height 20
click at [119, 525] on input "All of the above" at bounding box center [125, 533] width 20 height 20
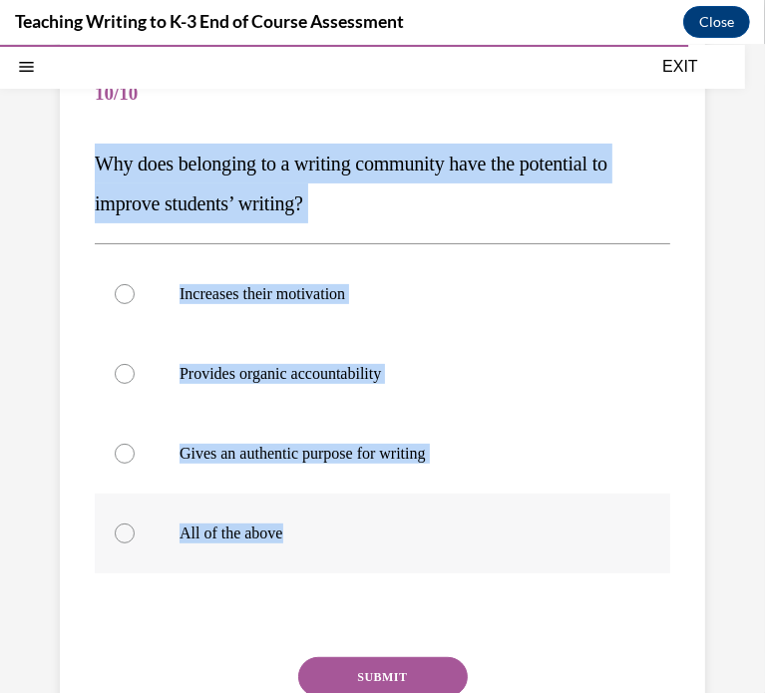
radio input "true"
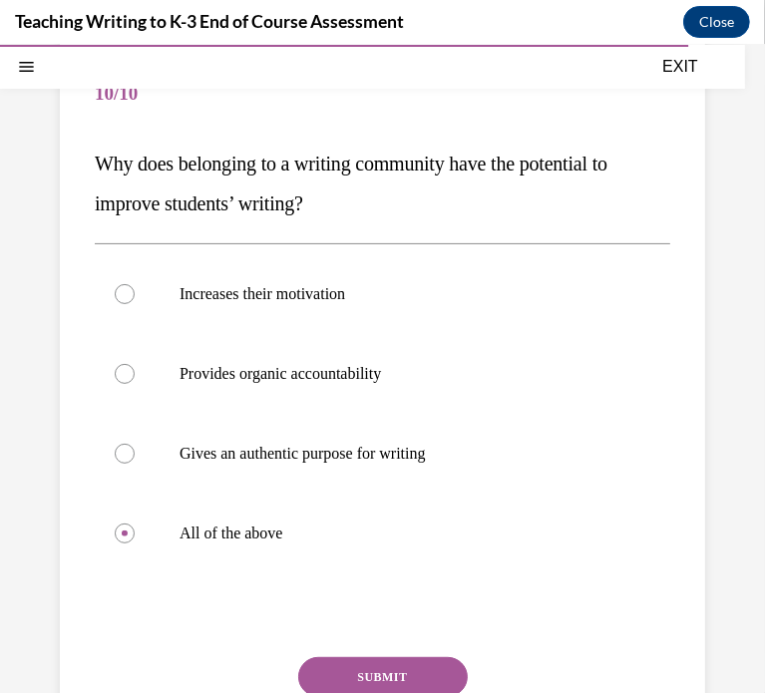
click at [399, 664] on button "SUBMIT" at bounding box center [383, 676] width 170 height 40
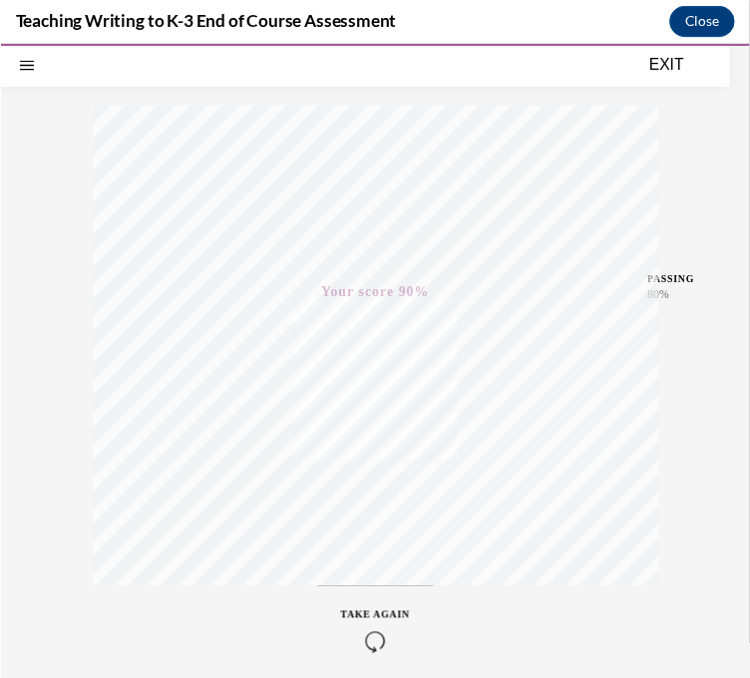
scroll to position [226, 0]
click at [678, 68] on button "EXIT" at bounding box center [680, 66] width 120 height 24
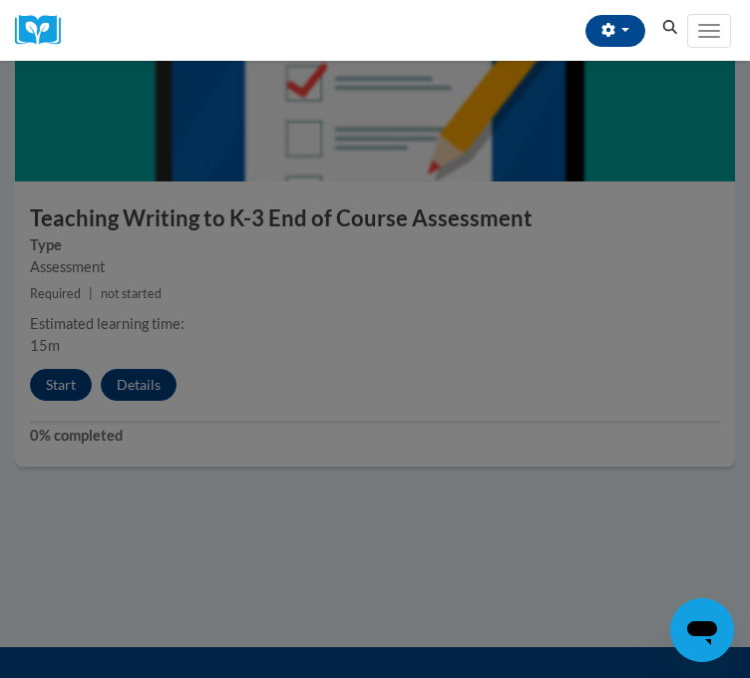
scroll to position [3082, 0]
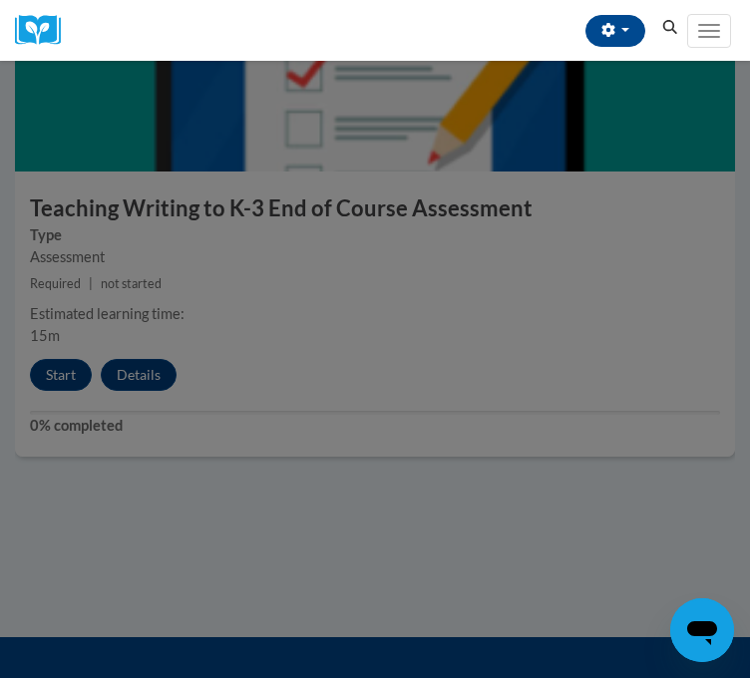
click at [363, 388] on div at bounding box center [375, 339] width 750 height 678
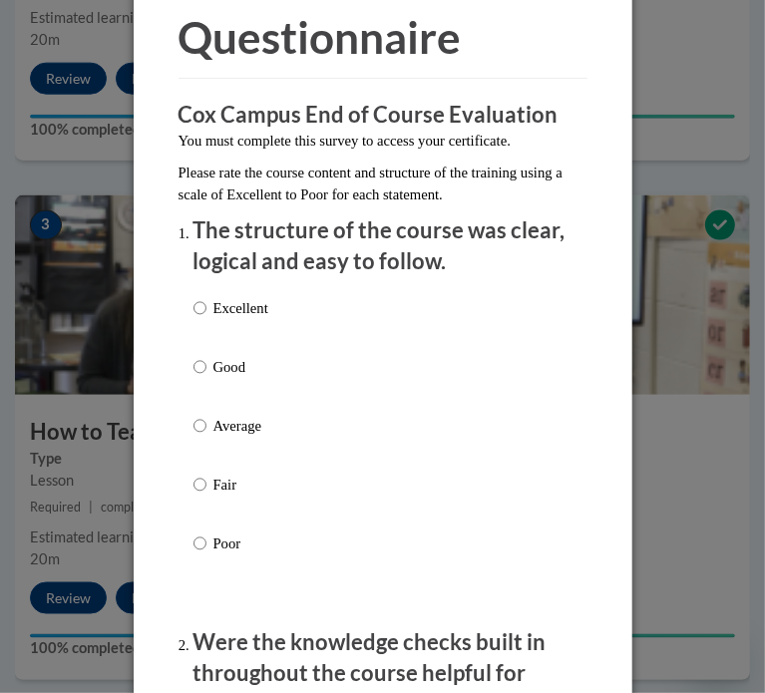
scroll to position [160, 0]
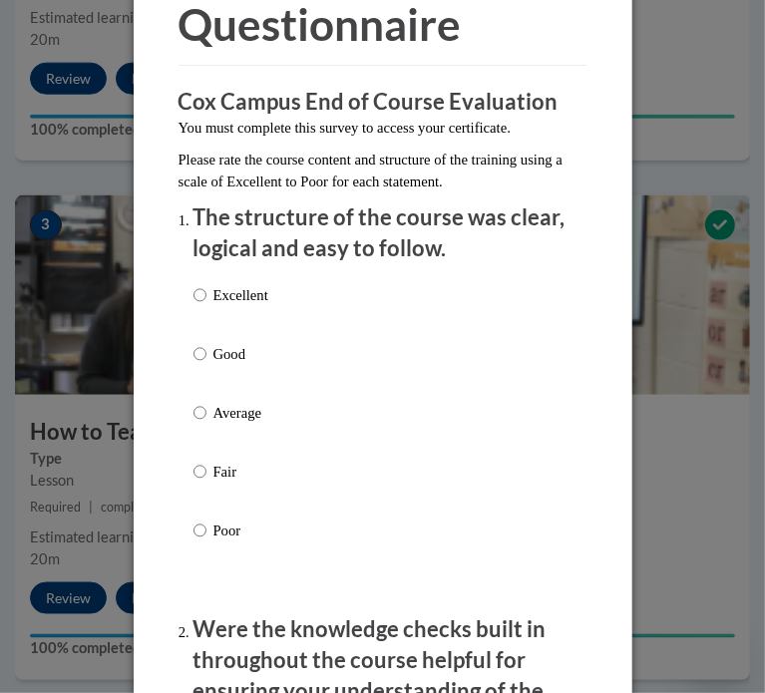
click at [199, 282] on div "Excellent Good Average Fair Poor" at bounding box center [230, 428] width 75 height 309
click at [193, 289] on input "Excellent" at bounding box center [199, 295] width 13 height 22
radio input "true"
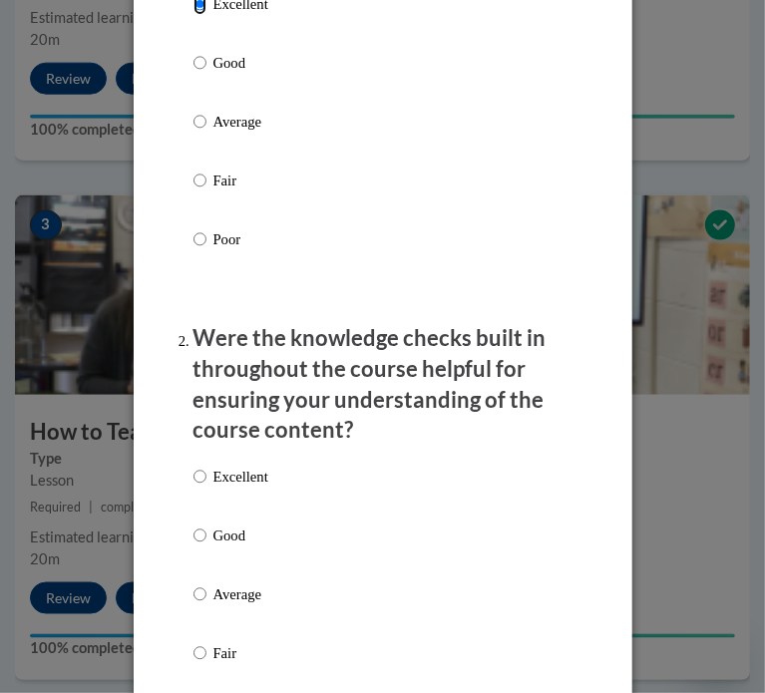
scroll to position [453, 0]
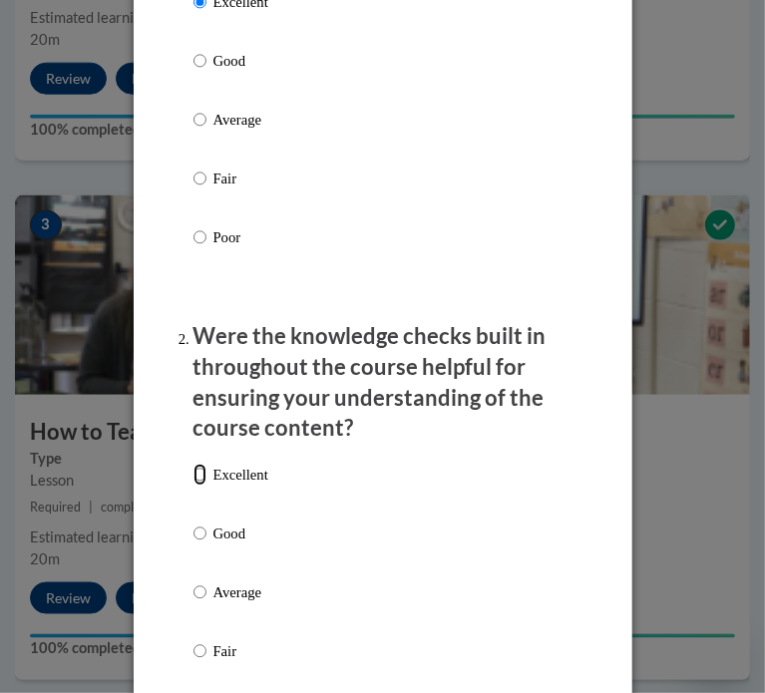
click at [193, 473] on input "Excellent" at bounding box center [199, 475] width 13 height 22
radio input "true"
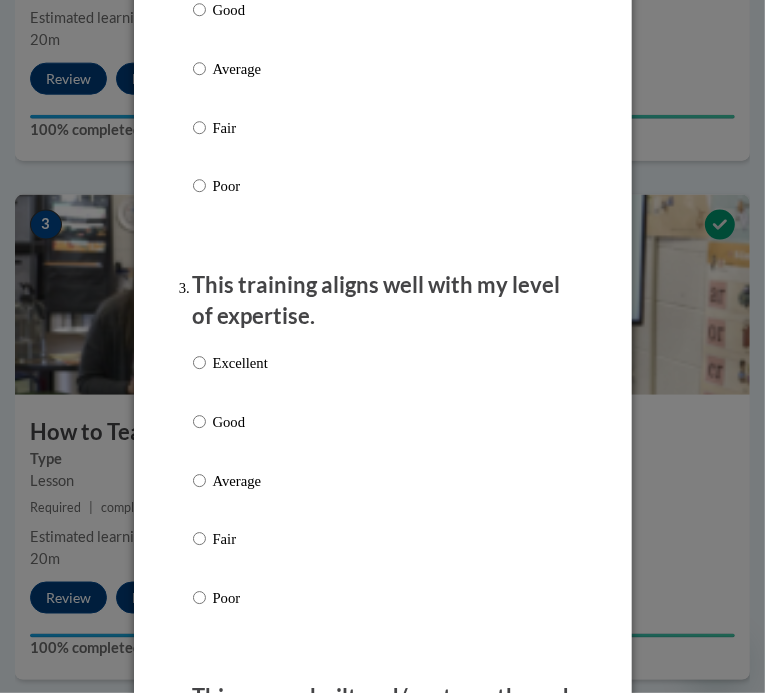
scroll to position [987, 0]
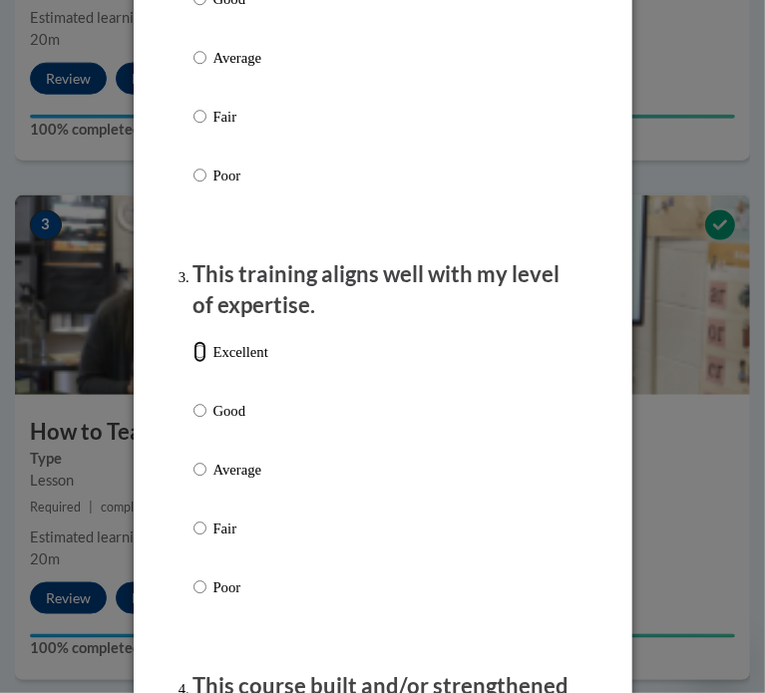
click at [193, 342] on input "Excellent" at bounding box center [199, 352] width 13 height 22
radio input "true"
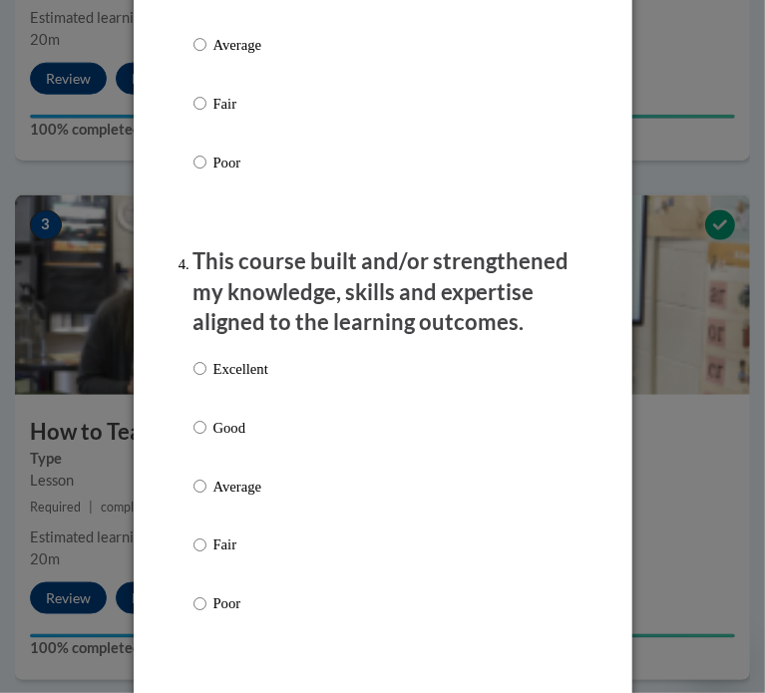
scroll to position [1316, 0]
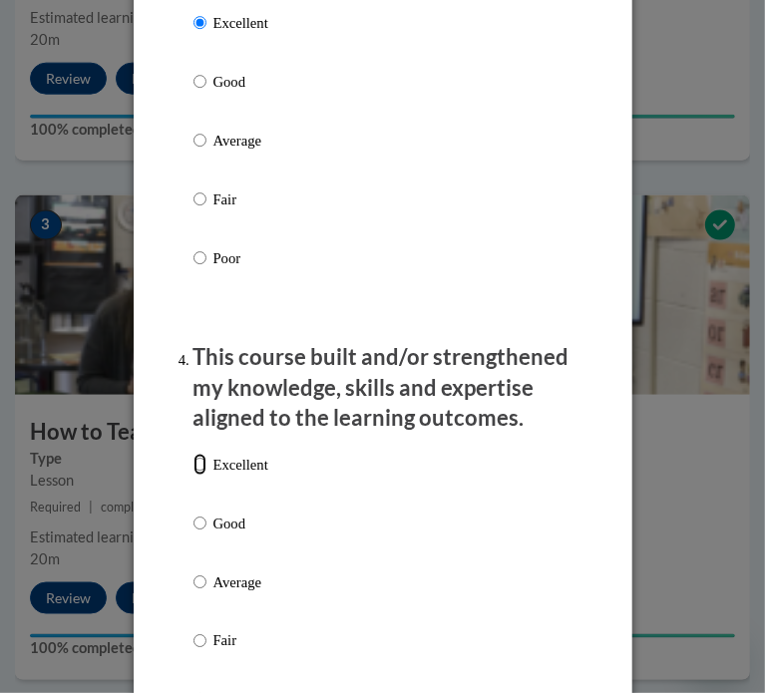
click at [193, 463] on input "Excellent" at bounding box center [199, 465] width 13 height 22
radio input "true"
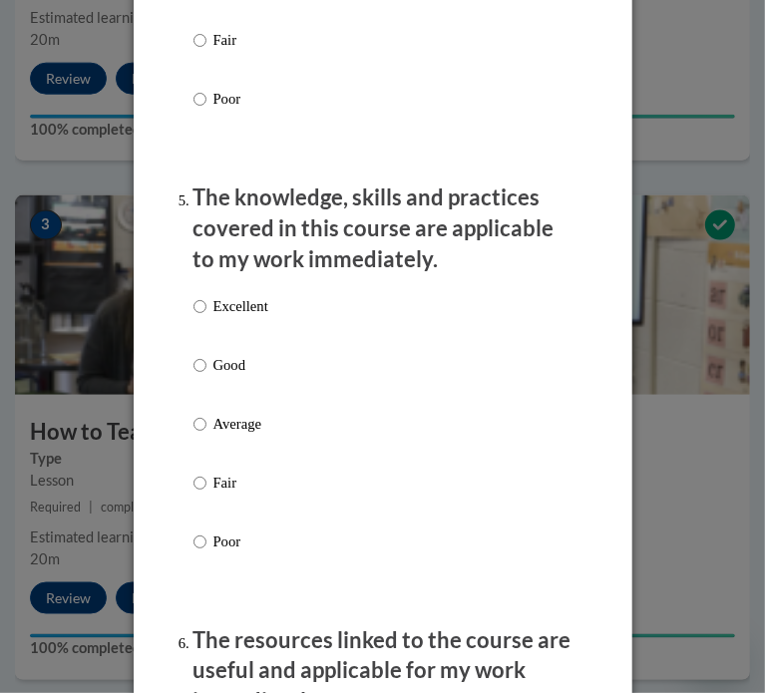
scroll to position [1919, 0]
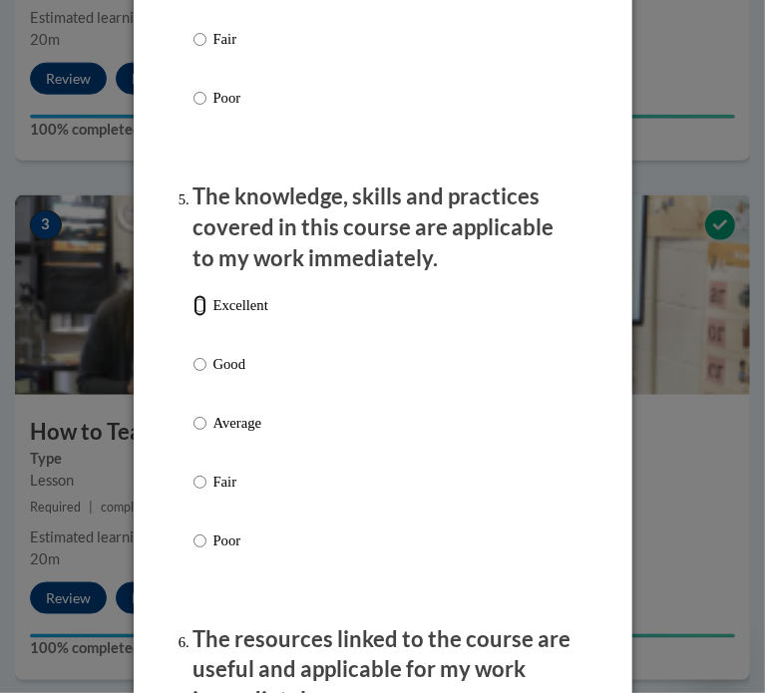
click at [193, 310] on input "Excellent" at bounding box center [199, 305] width 13 height 22
radio input "true"
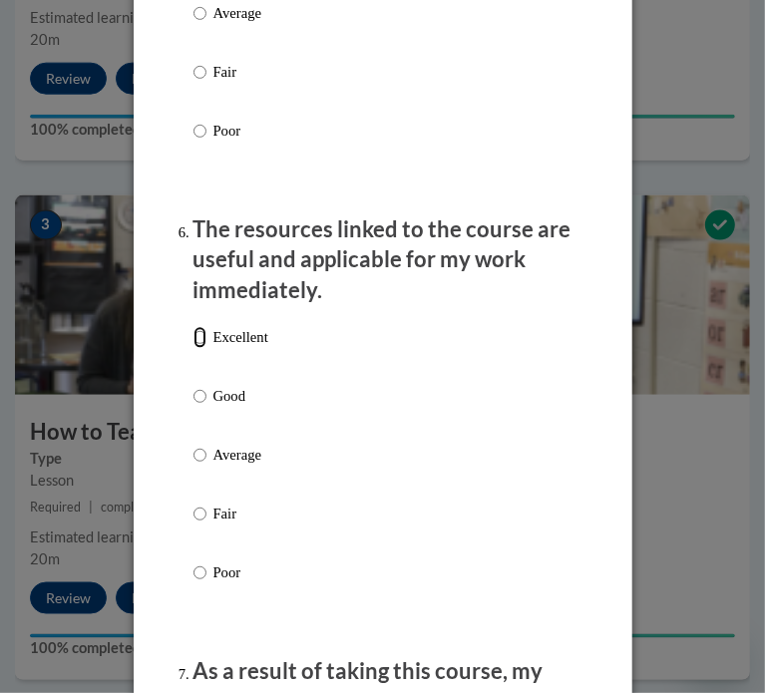
click at [193, 338] on input "Excellent" at bounding box center [199, 337] width 13 height 22
radio input "true"
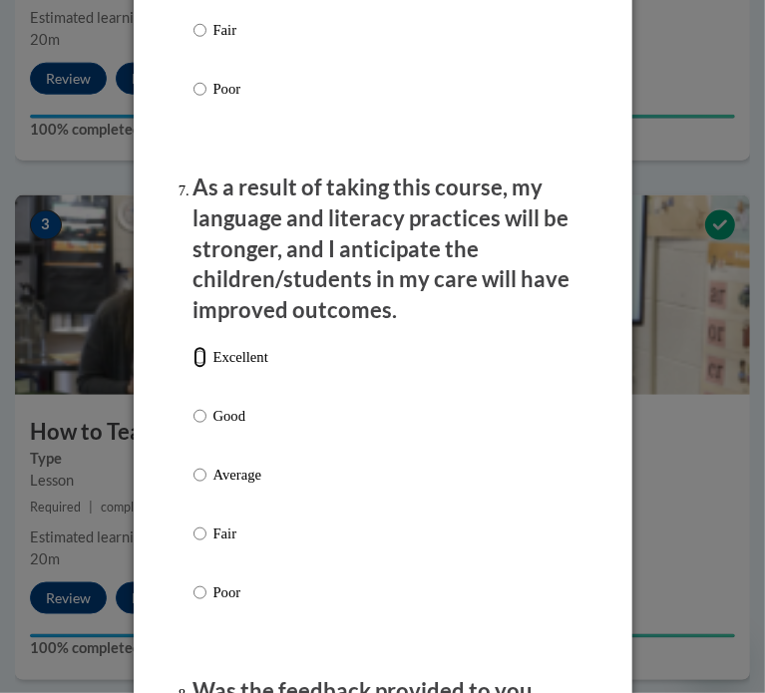
click at [193, 358] on input "Excellent" at bounding box center [199, 357] width 13 height 22
radio input "true"
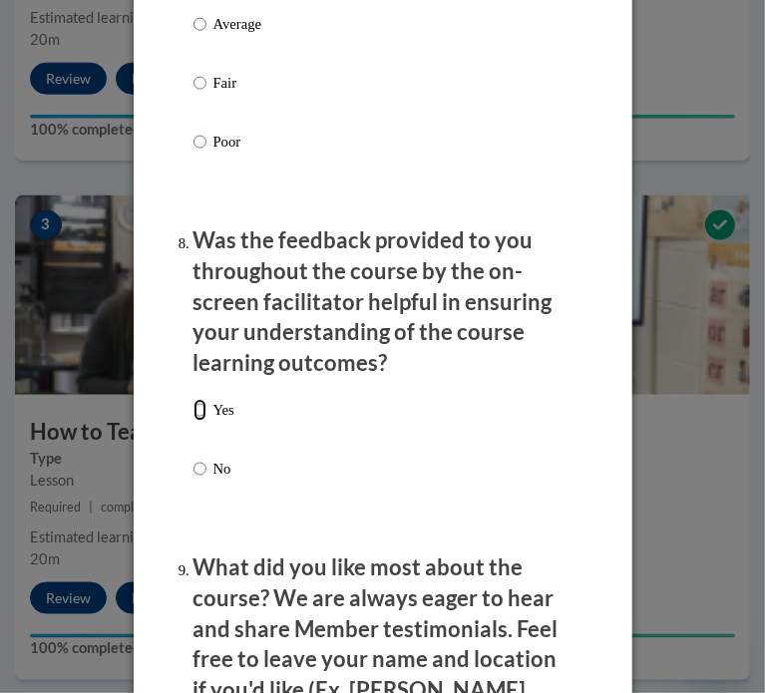
click at [193, 410] on input "Yes" at bounding box center [199, 410] width 13 height 22
radio input "true"
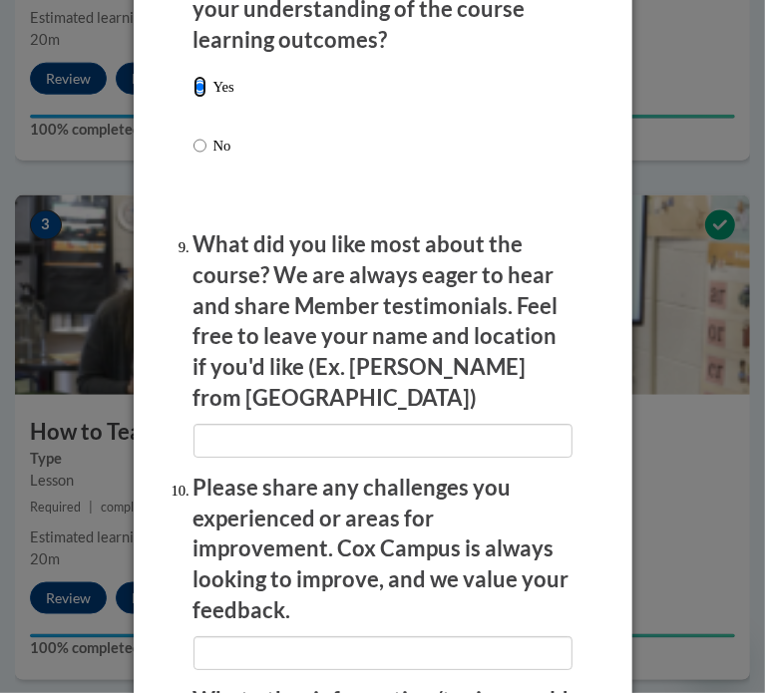
scroll to position [3586, 0]
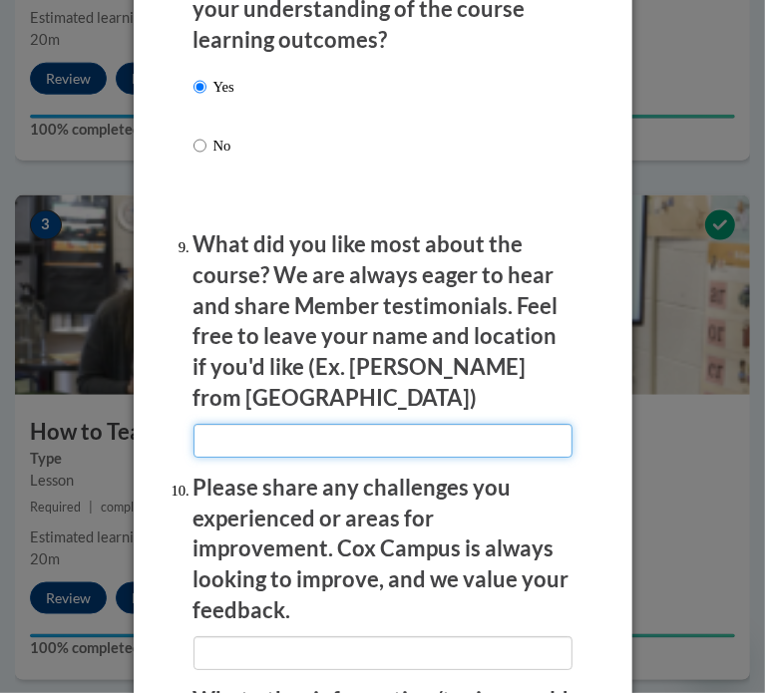
click at [305, 424] on input "textbox" at bounding box center [382, 441] width 379 height 34
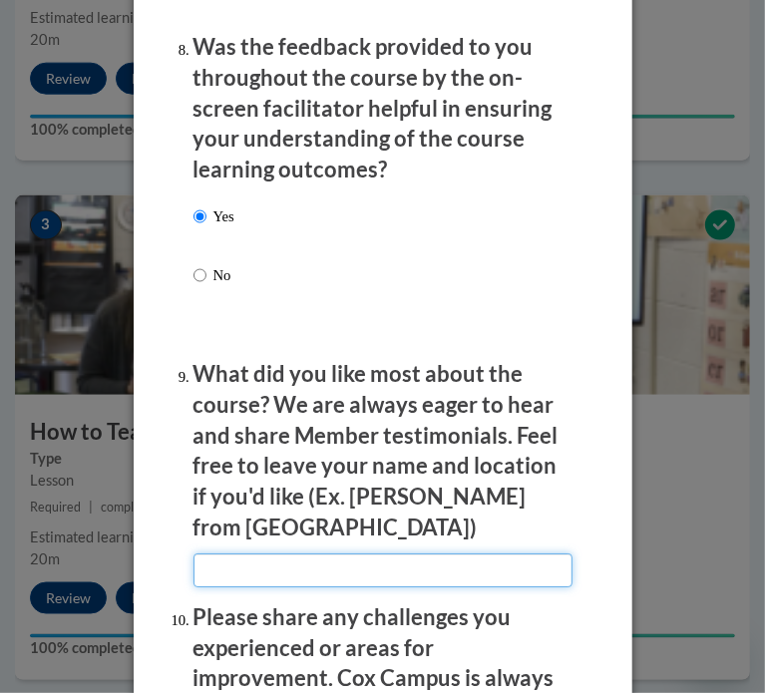
scroll to position [4045, 0]
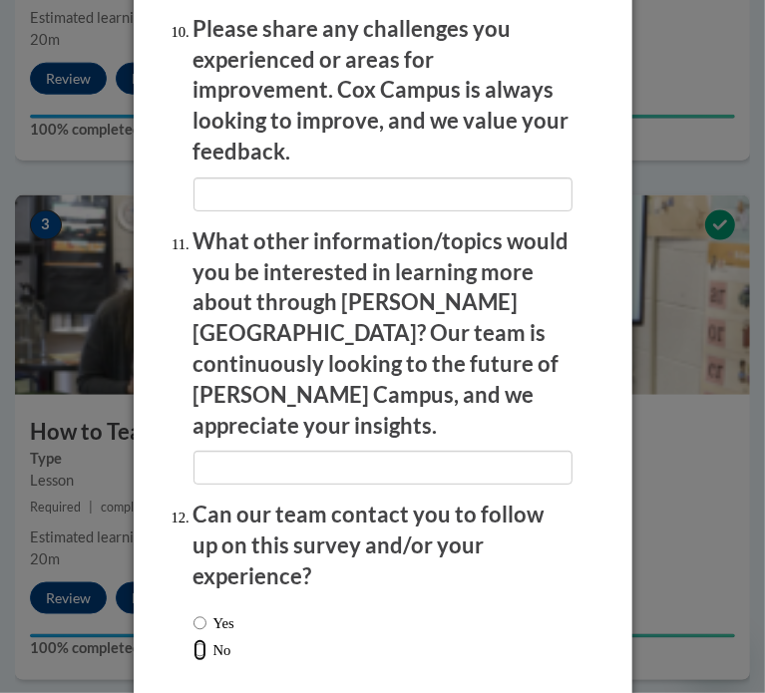
click at [193, 639] on input "No" at bounding box center [199, 650] width 13 height 22
radio input "true"
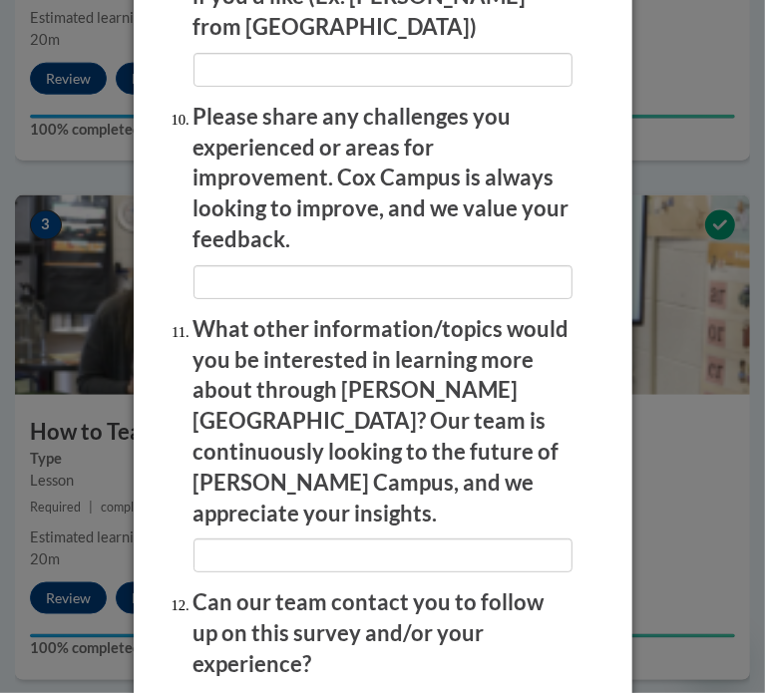
scroll to position [3957, 0]
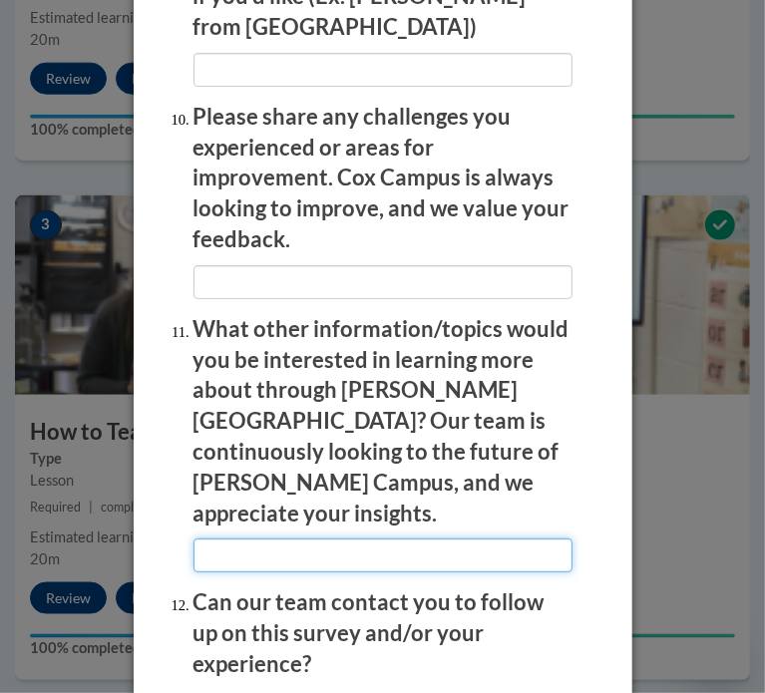
click at [359, 539] on input "textbox" at bounding box center [382, 556] width 379 height 34
type input "r"
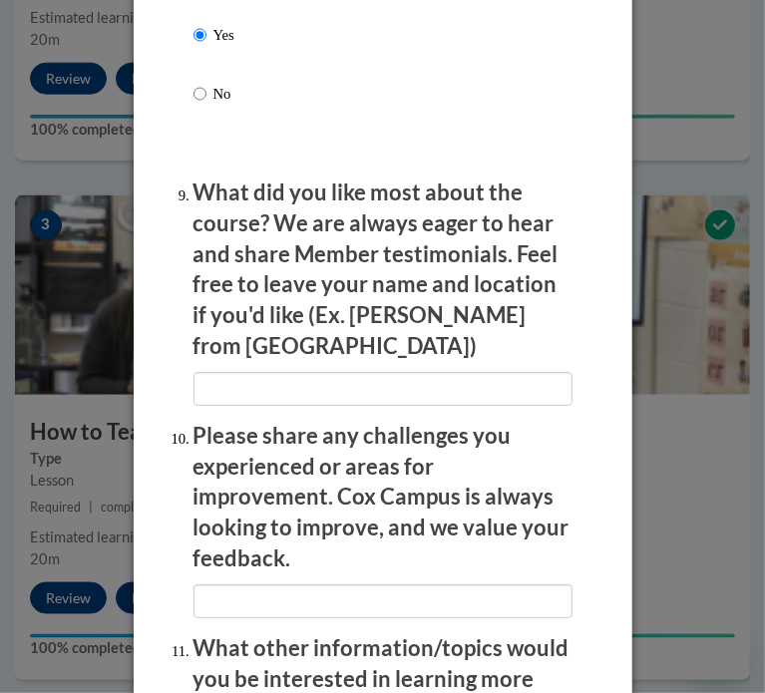
scroll to position [3634, 0]
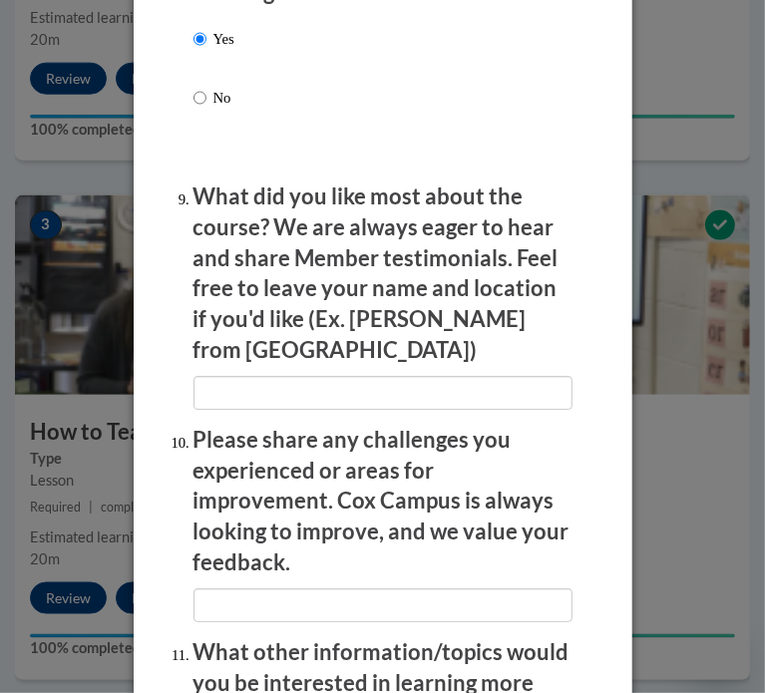
type input "integrating reading in the classroom in other subject areas"
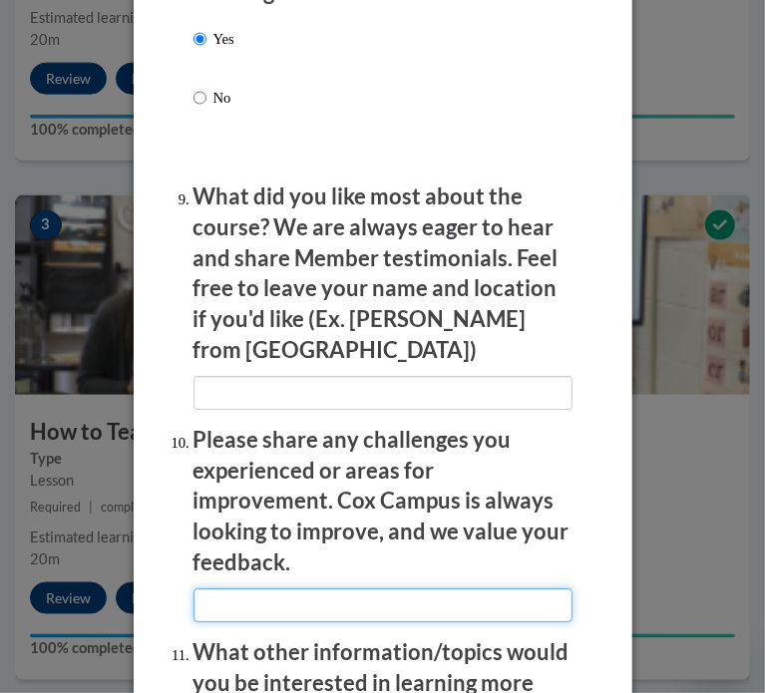
click at [425, 588] on input "textbox" at bounding box center [382, 605] width 379 height 34
type input "n"
type input "n/a"
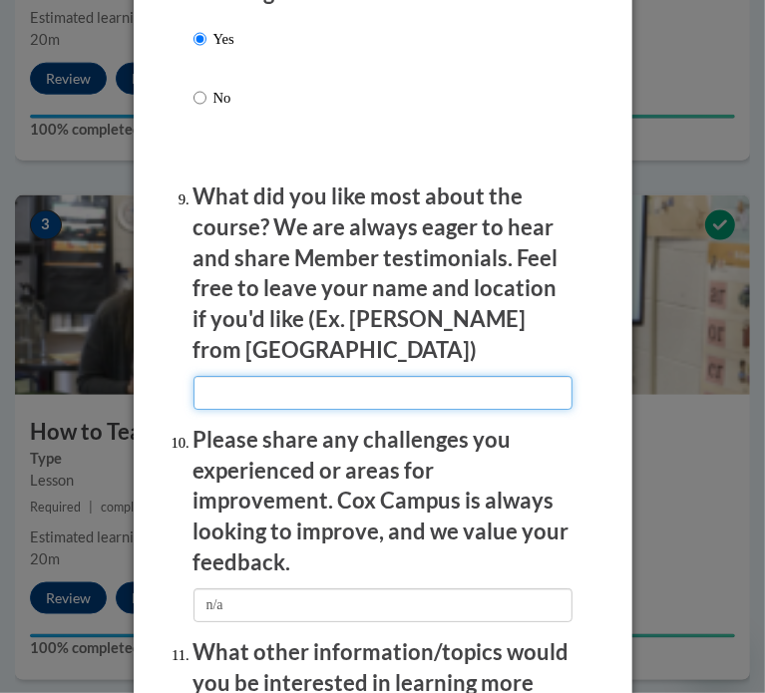
click at [398, 376] on input "textbox" at bounding box center [382, 393] width 379 height 34
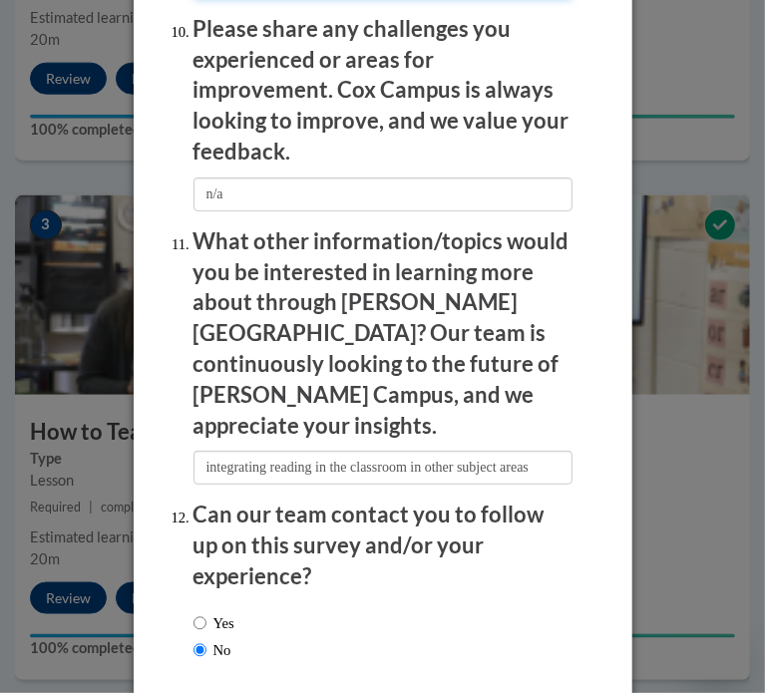
scroll to position [4045, 0]
type input "How it was easy to follow and easy to understand"
